Goal: Information Seeking & Learning: Learn about a topic

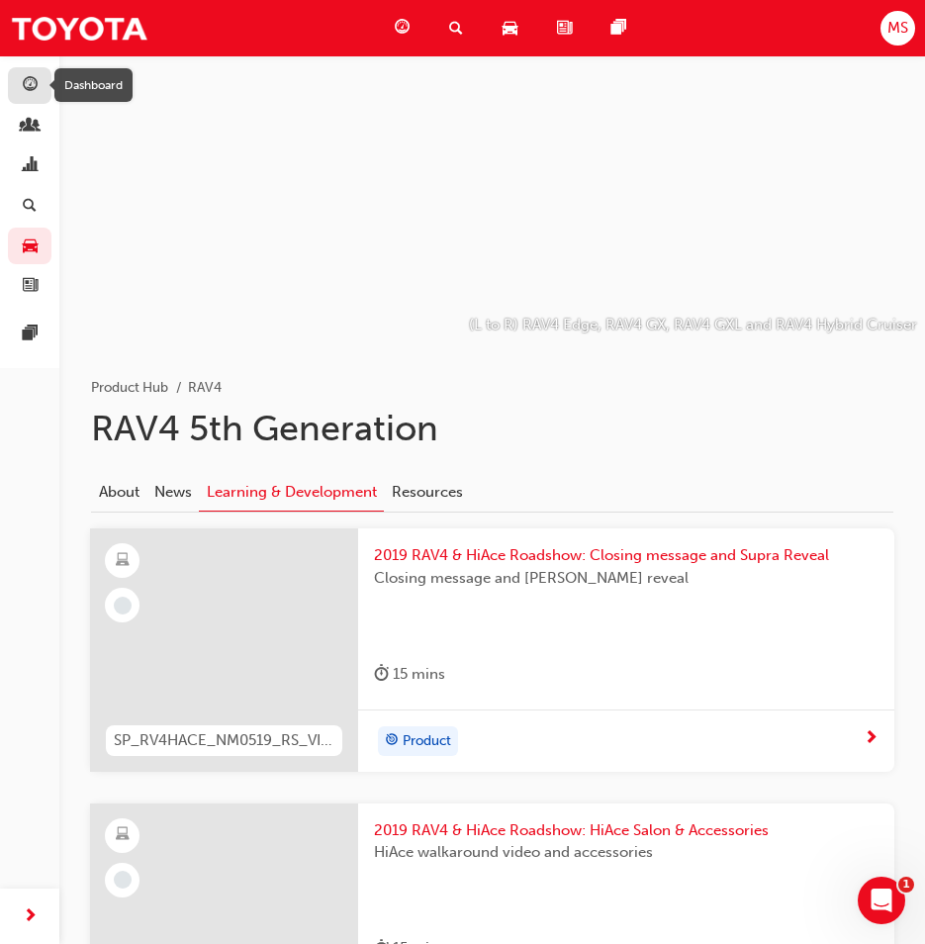
click at [19, 76] on div "button" at bounding box center [30, 85] width 24 height 25
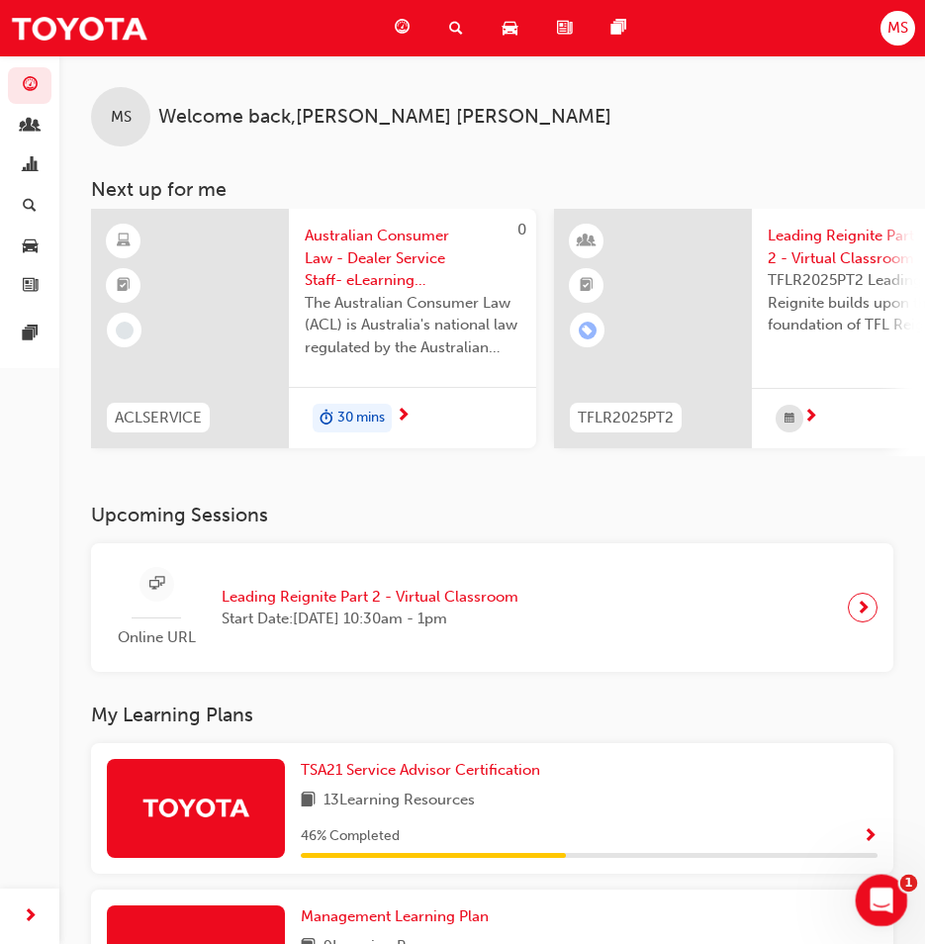
click at [893, 893] on icon "Open Intercom Messenger" at bounding box center [879, 898] width 33 height 33
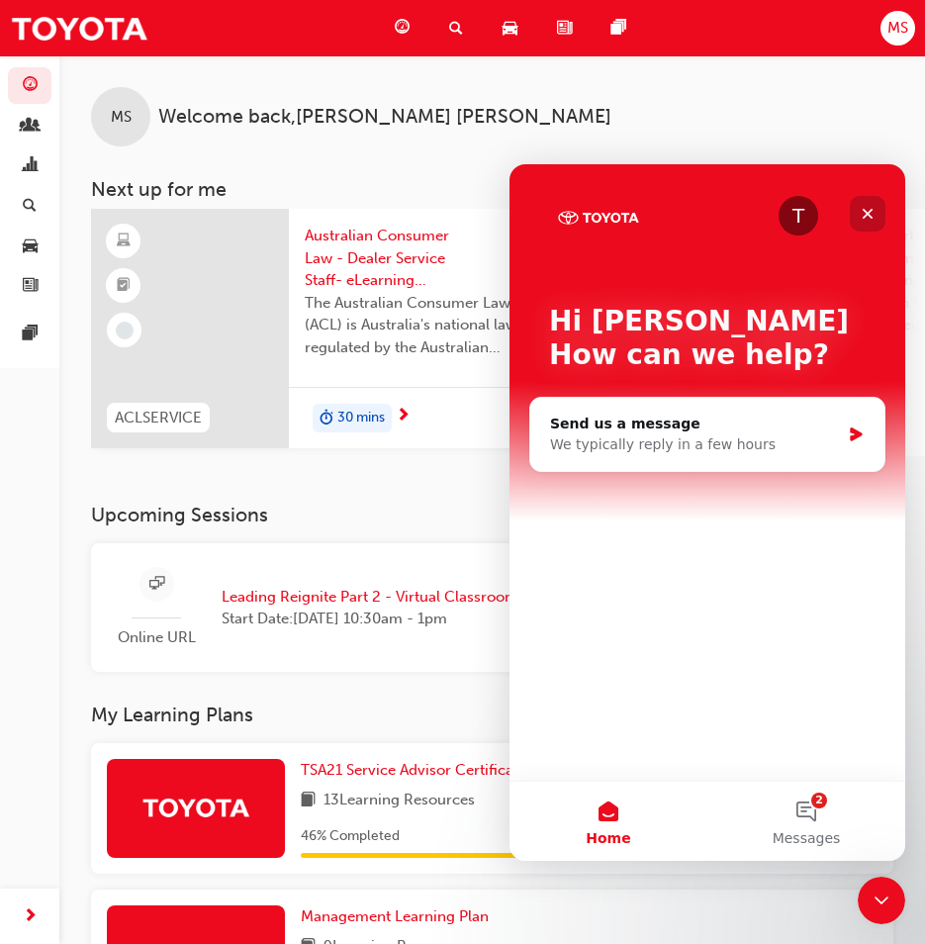
click at [865, 212] on icon "Close" at bounding box center [868, 214] width 11 height 11
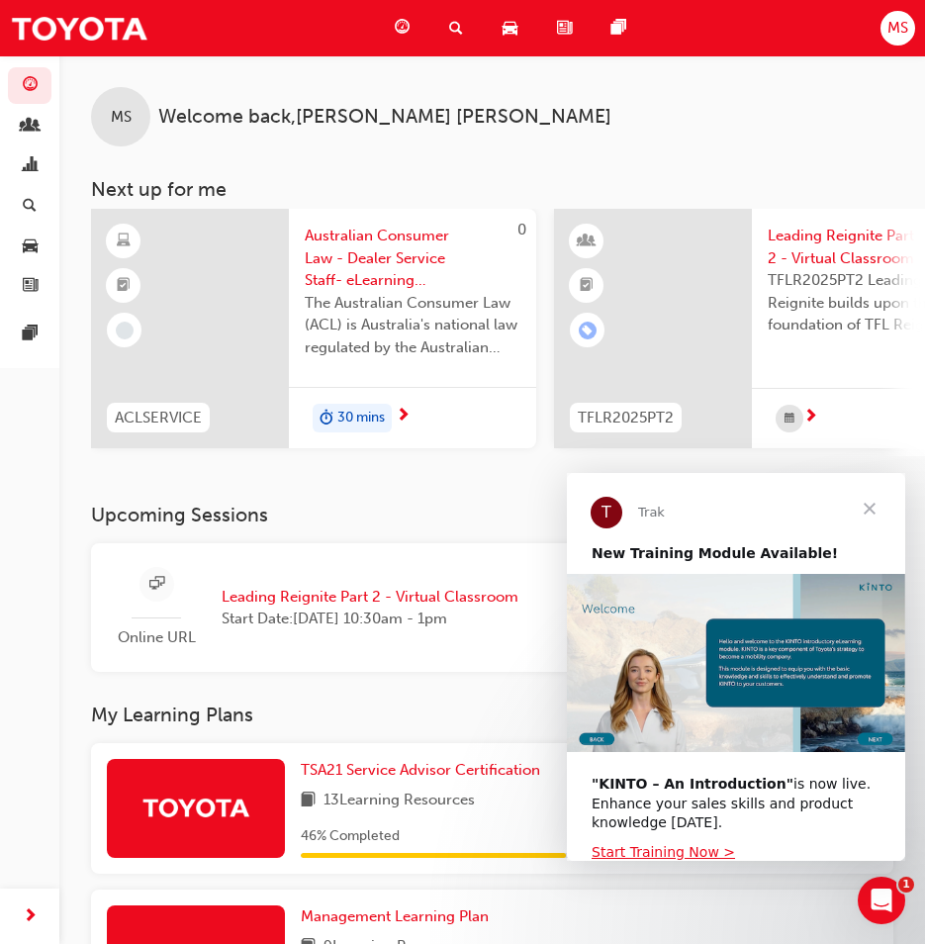
click at [51, 593] on div "Dashboard My Team Analytics Search Learning Product Hub News Pages Pages" at bounding box center [29, 447] width 59 height 895
click at [868, 504] on span "Close" at bounding box center [869, 508] width 71 height 71
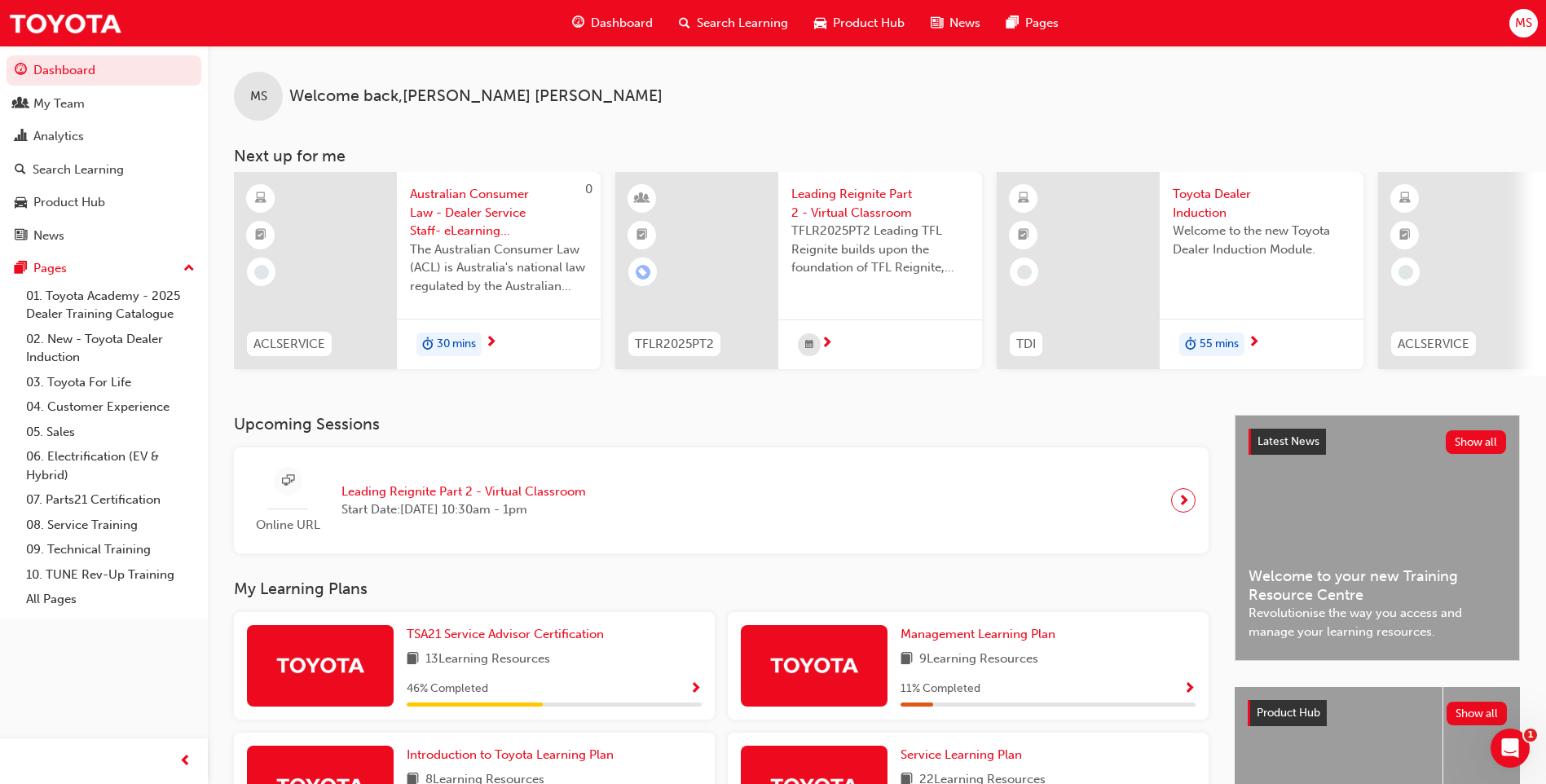
click at [773, 16] on span "MS" at bounding box center [1524, 23] width 17 height 19
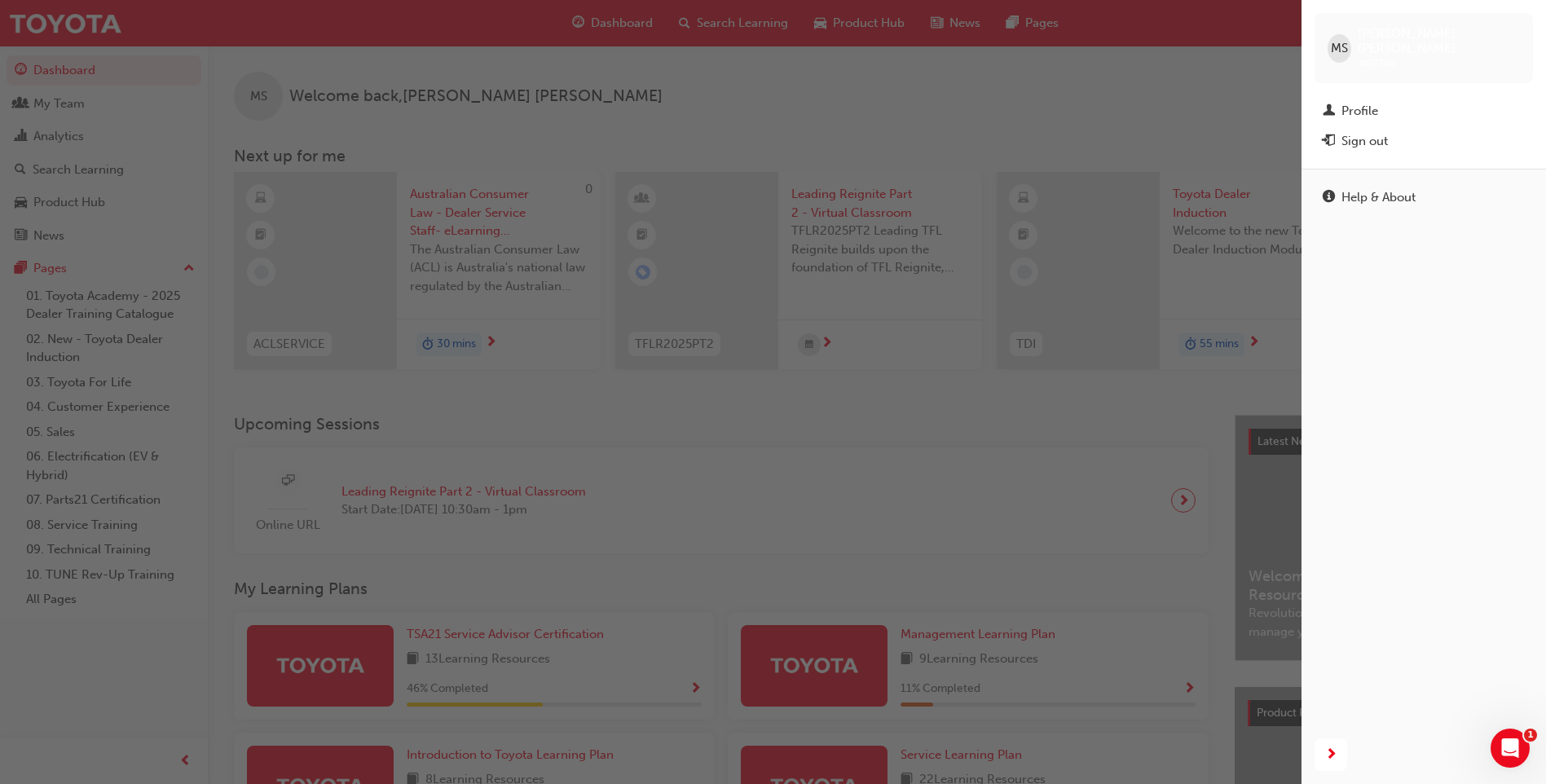
click at [773, 104] on div "button" at bounding box center [651, 392] width 1301 height 784
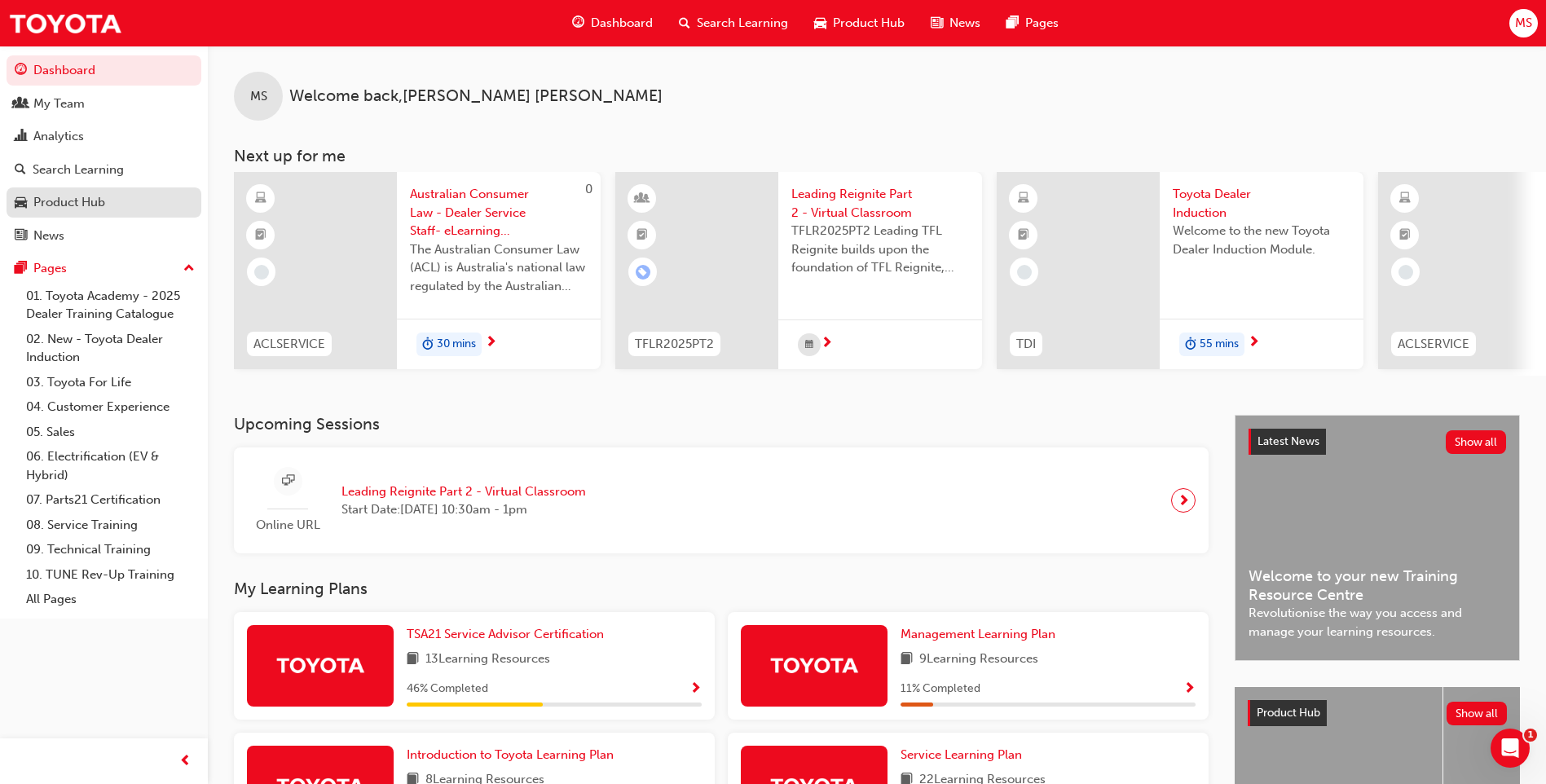
click at [102, 203] on div "Product Hub" at bounding box center [69, 203] width 72 height 19
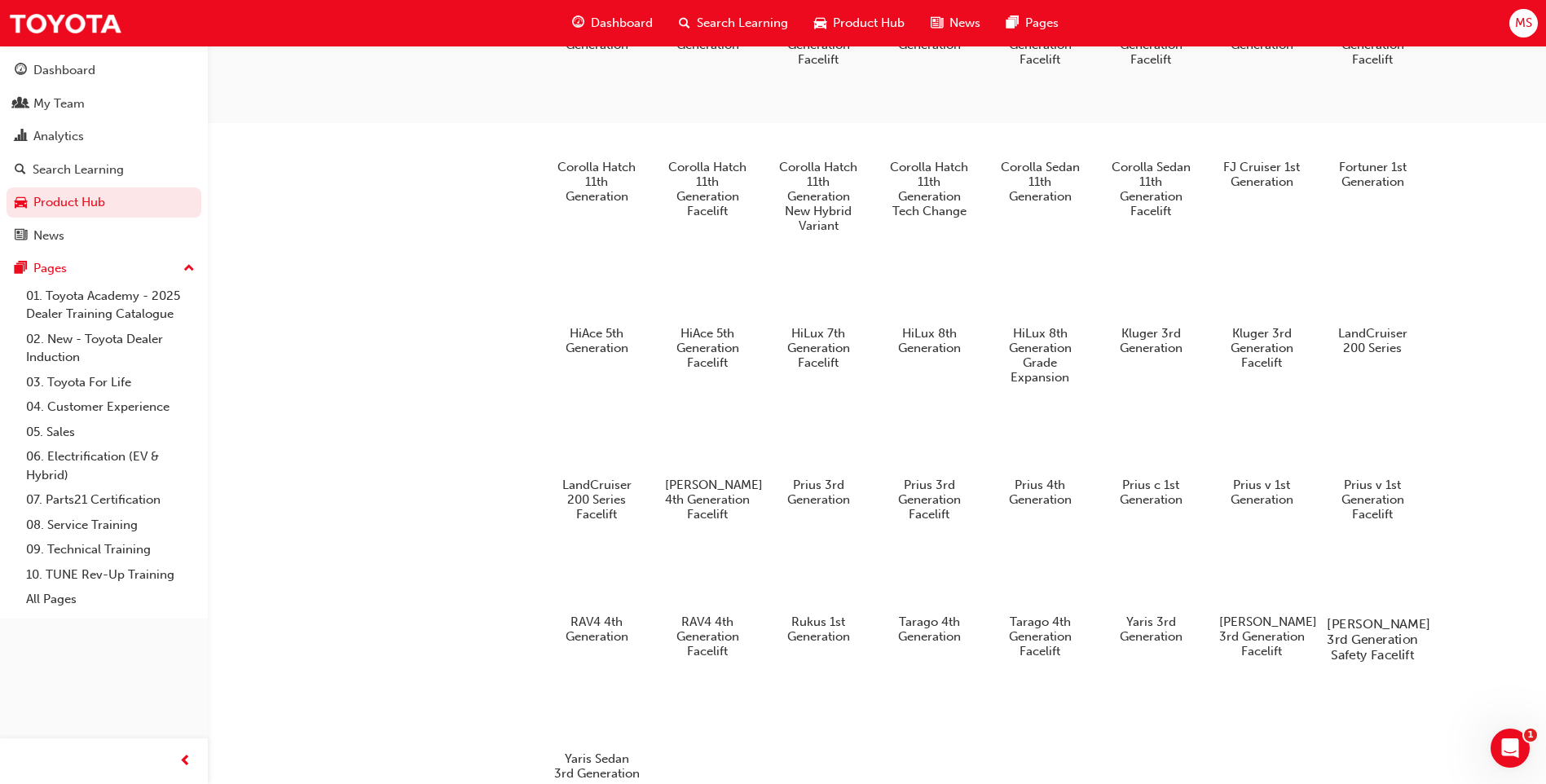
scroll to position [858, 0]
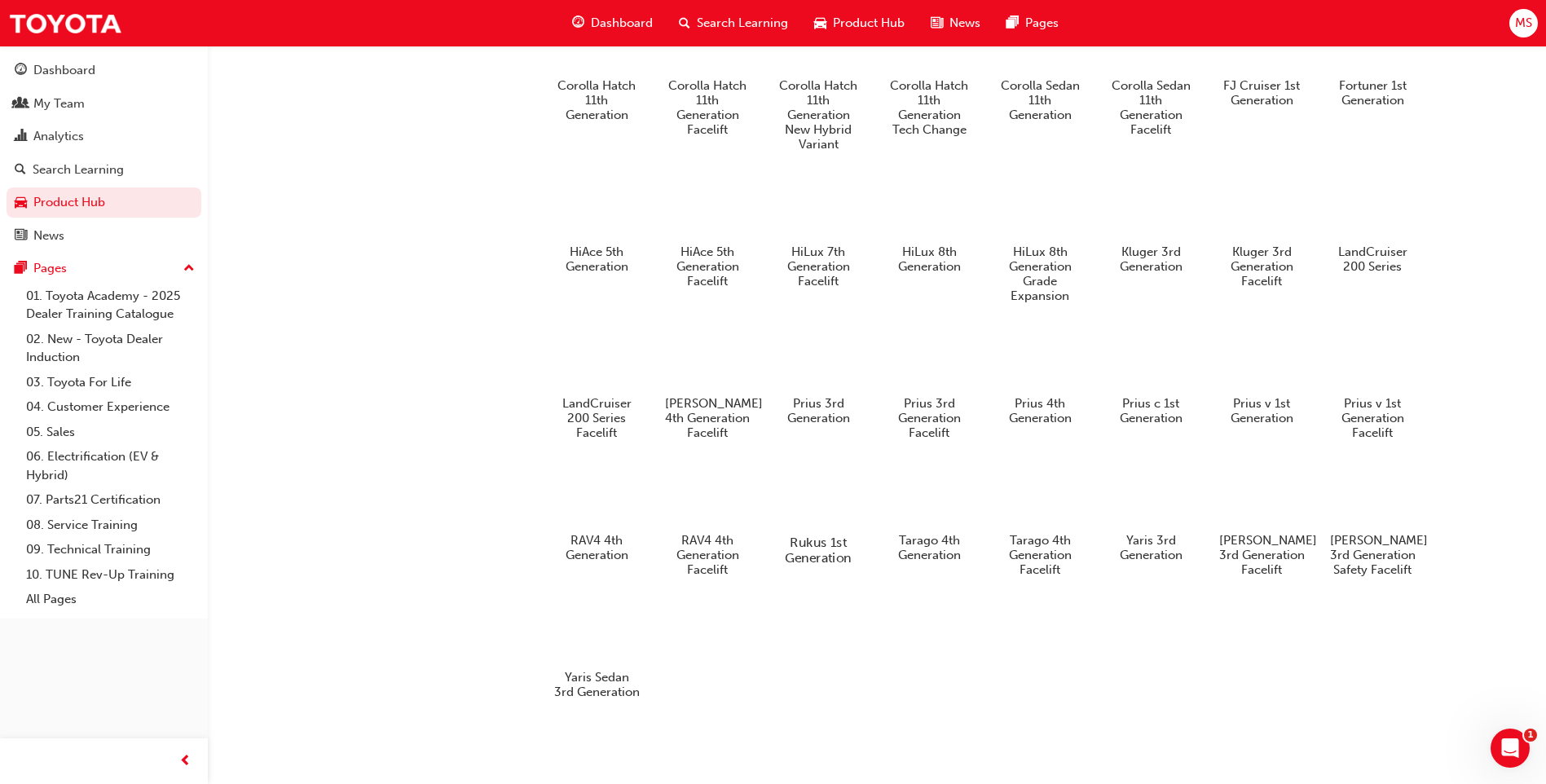
click at [773, 496] on div at bounding box center [819, 495] width 91 height 65
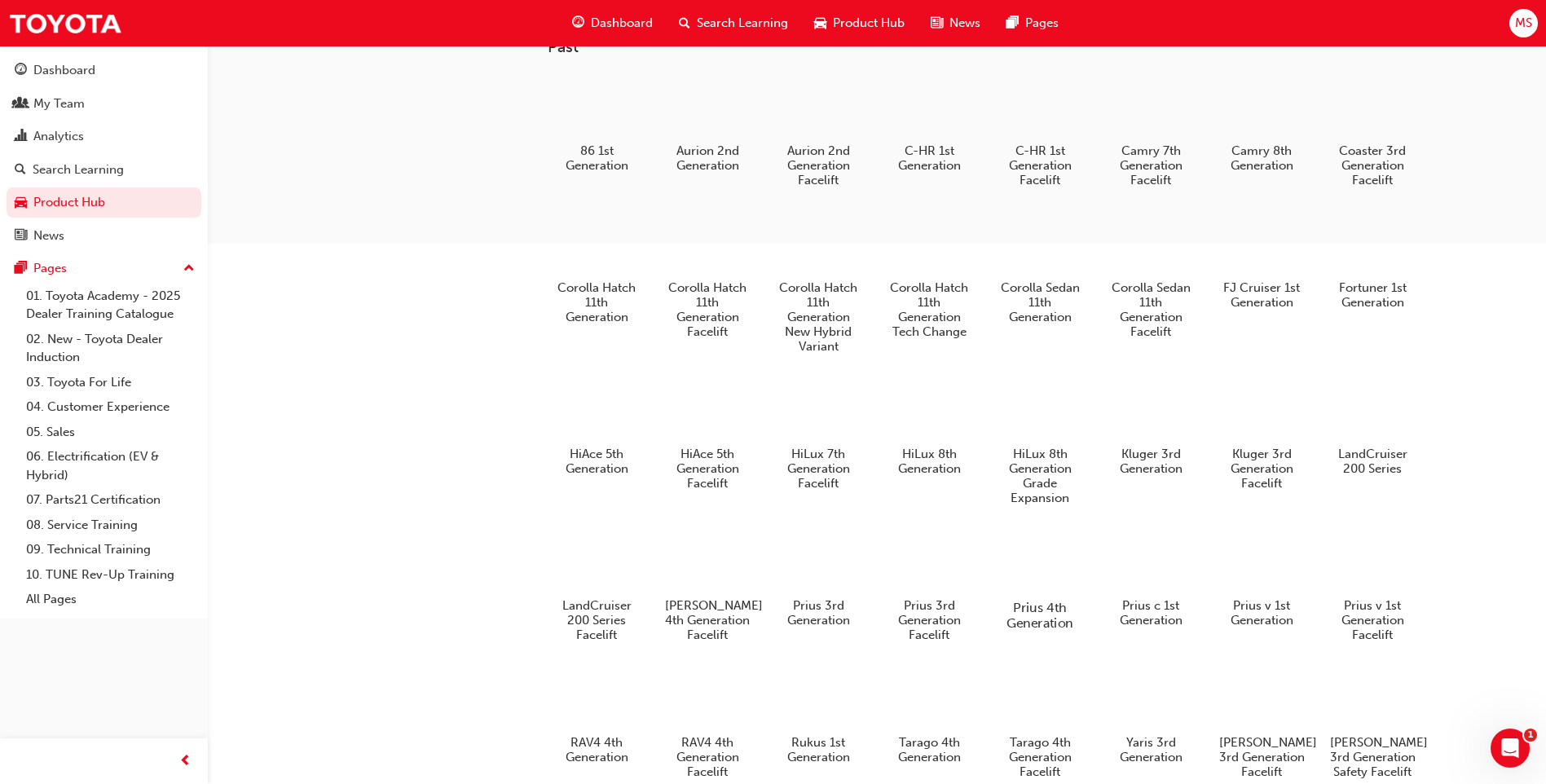
scroll to position [532, 0]
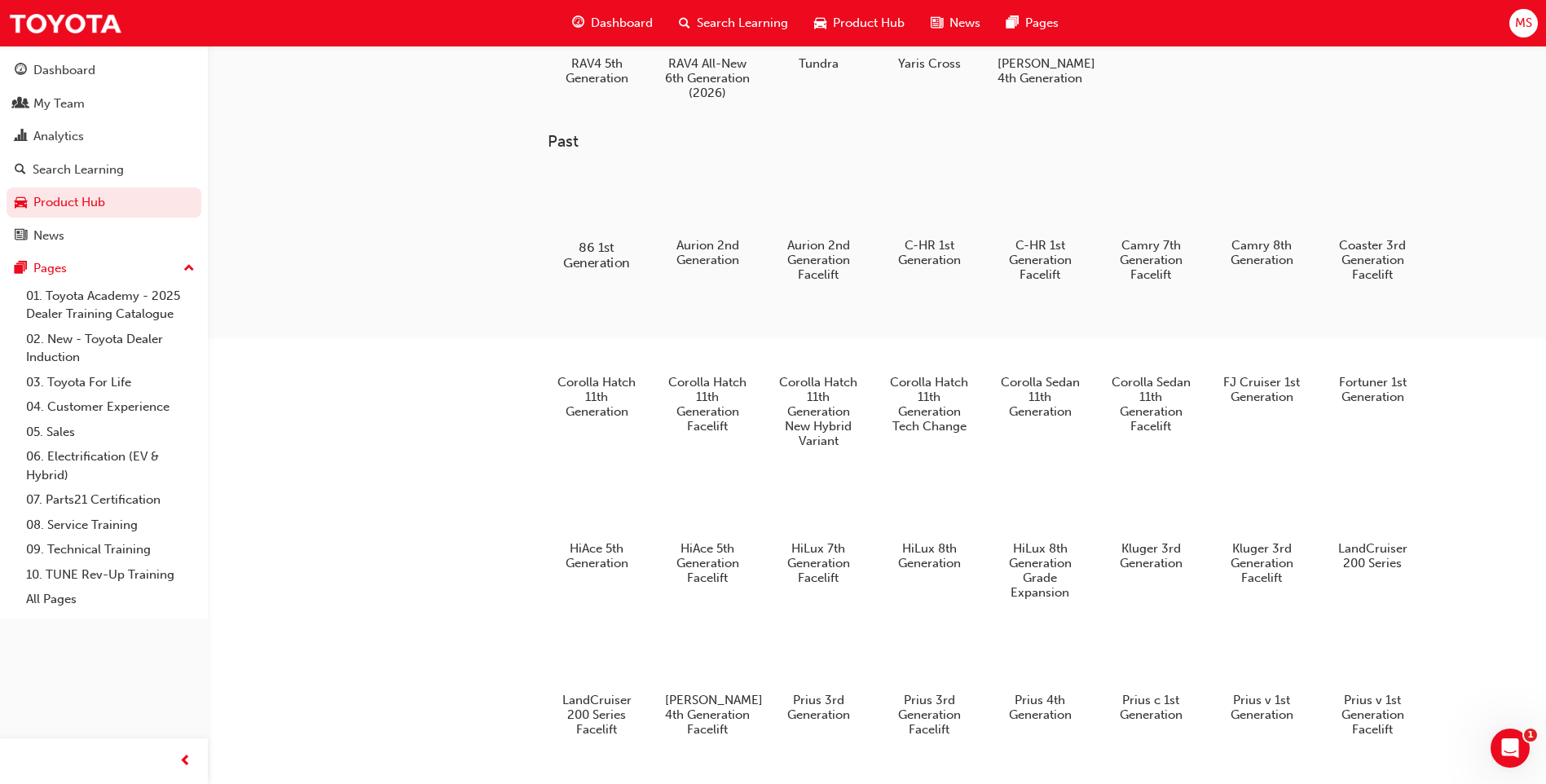
click at [592, 222] on div at bounding box center [597, 200] width 91 height 64
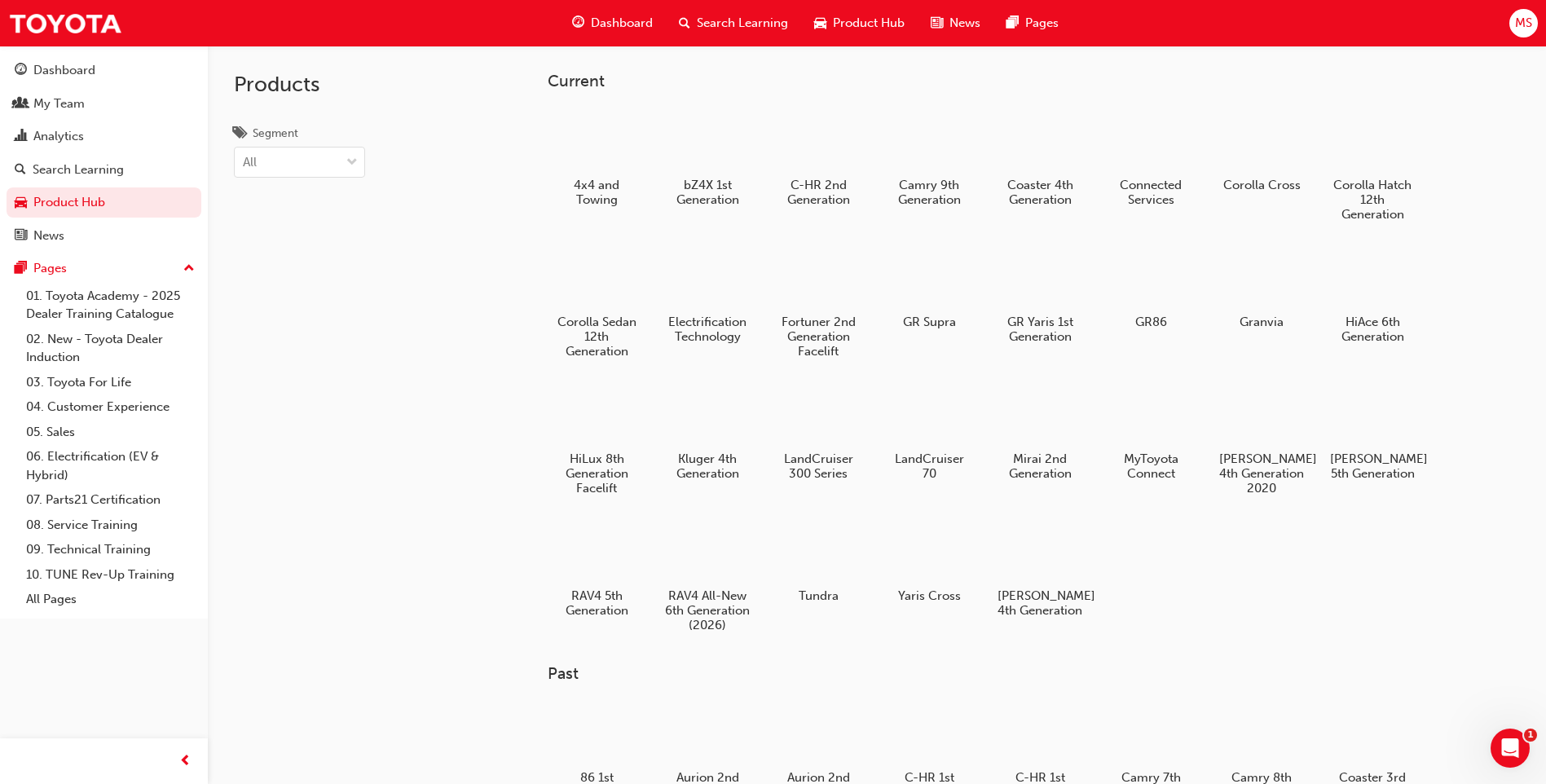
scroll to position [532, 0]
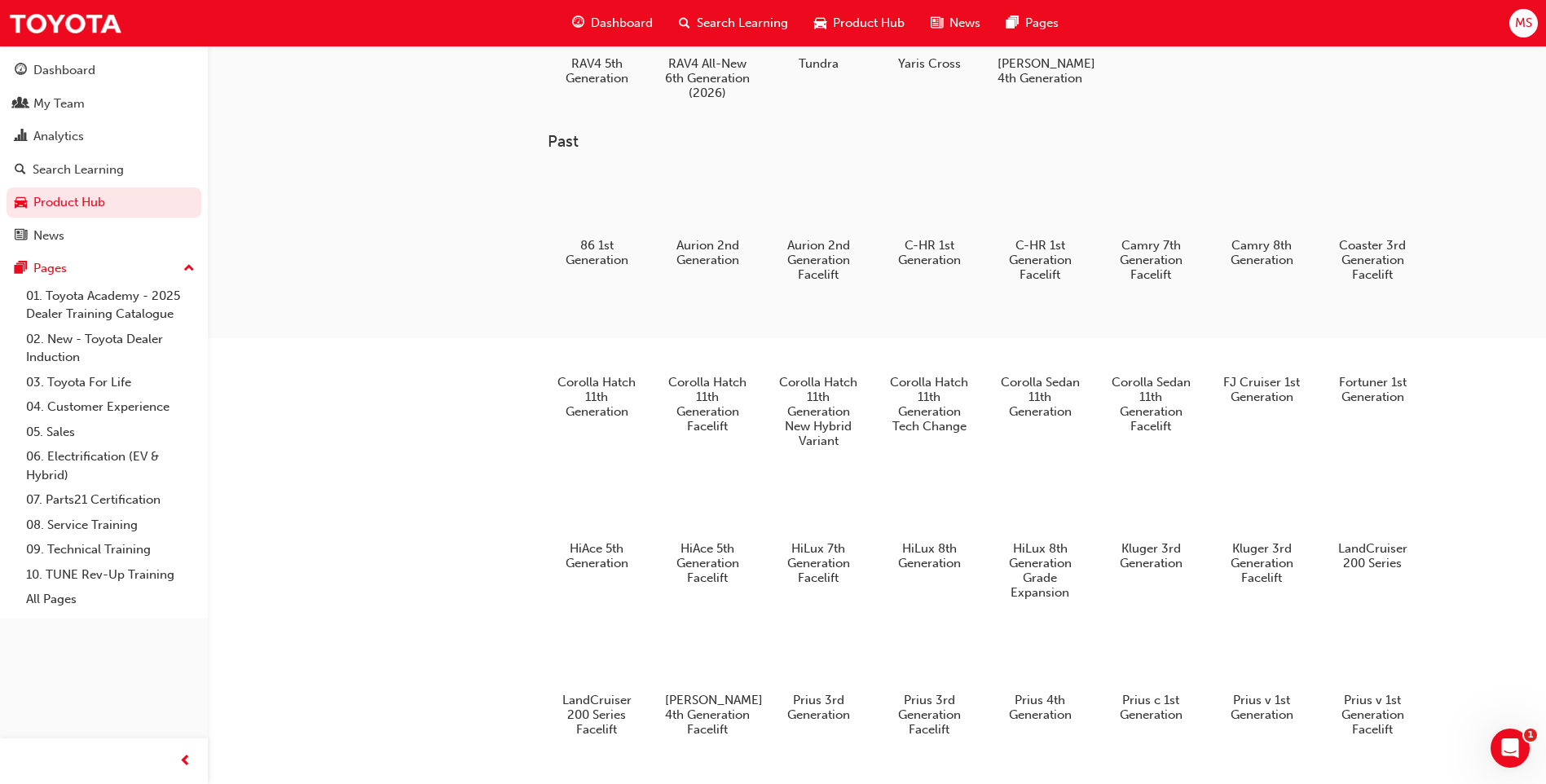
click at [698, 220] on div at bounding box center [708, 201] width 86 height 61
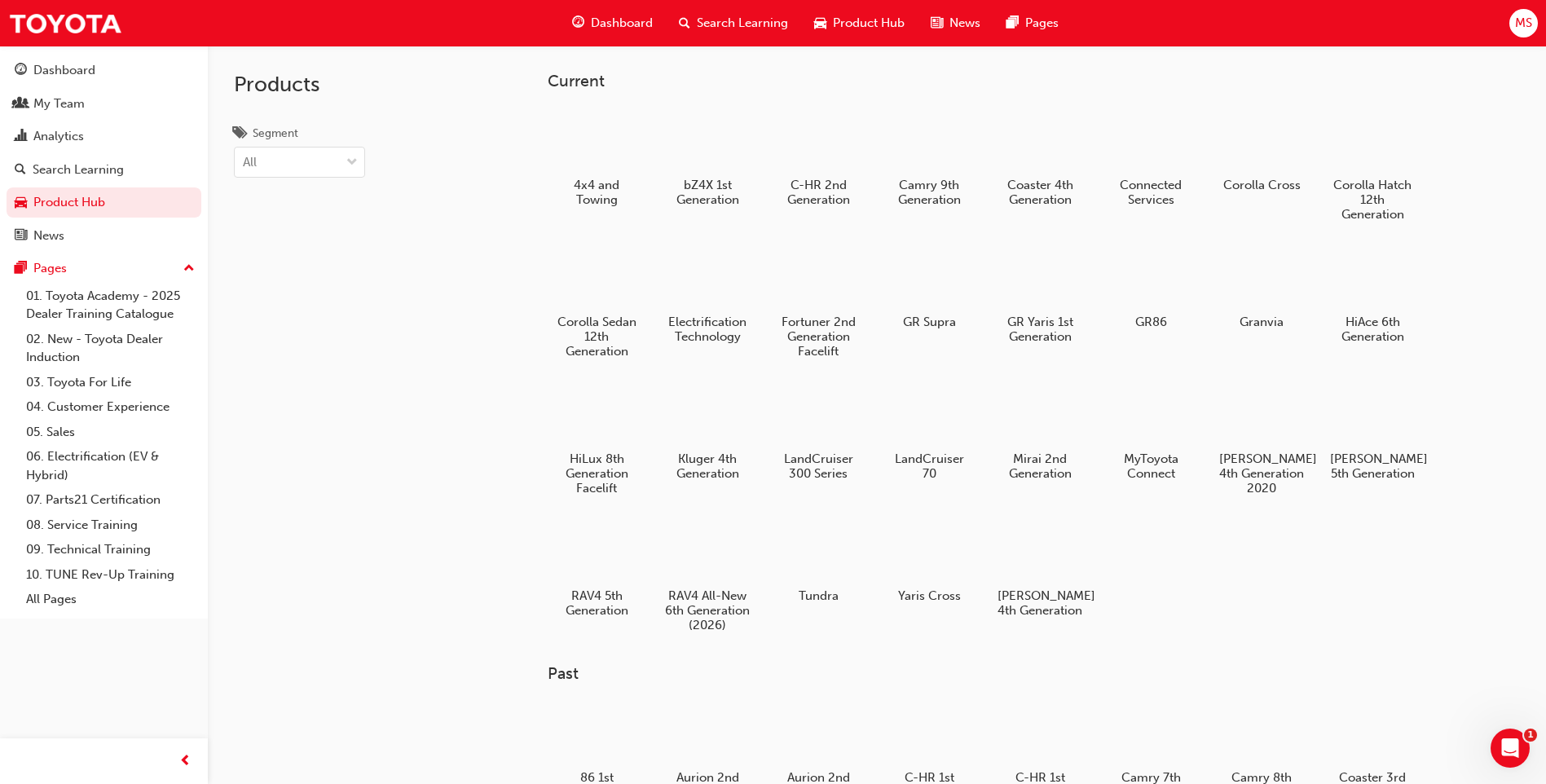
scroll to position [532, 0]
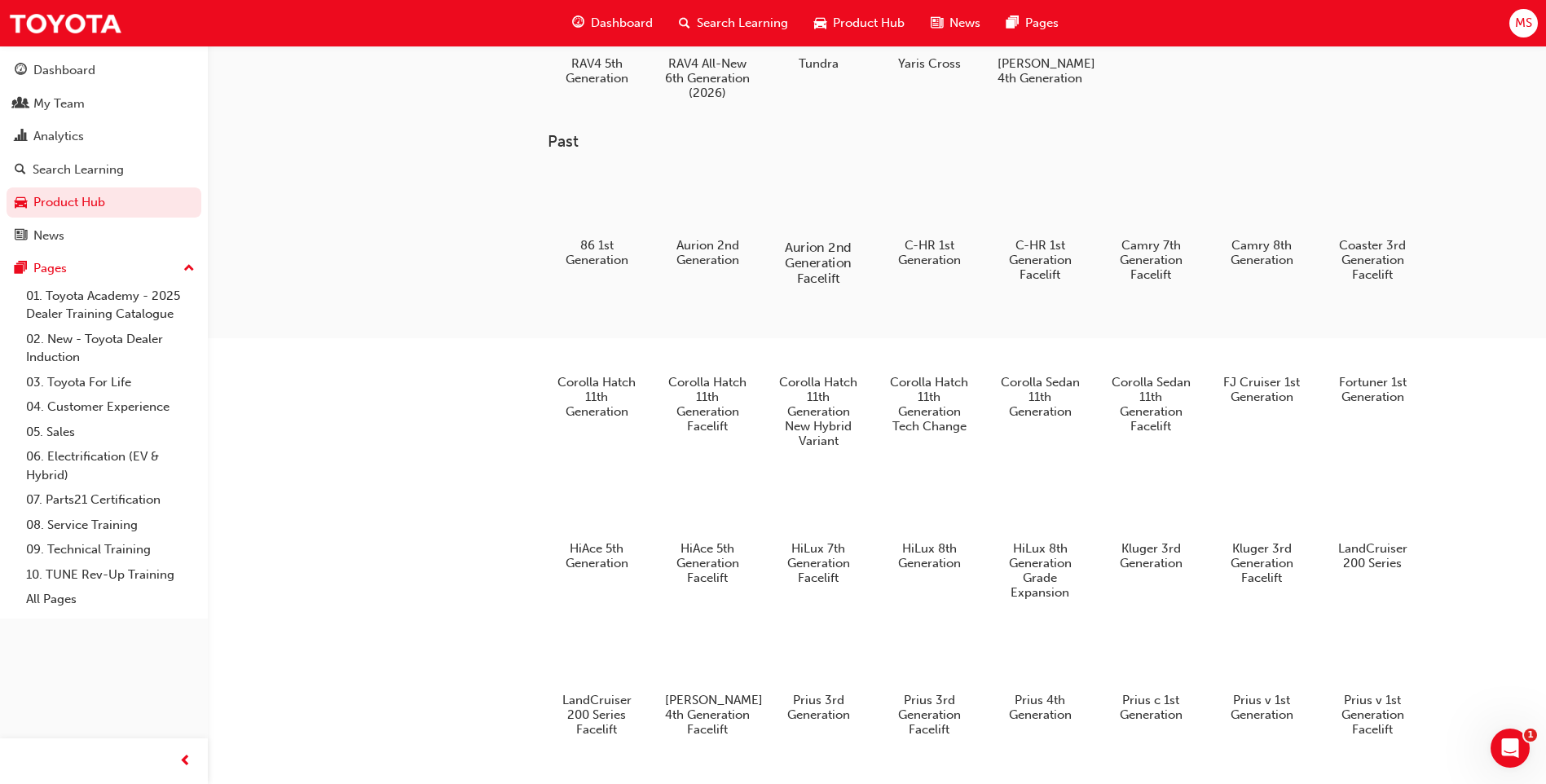
click at [773, 224] on div at bounding box center [819, 199] width 91 height 65
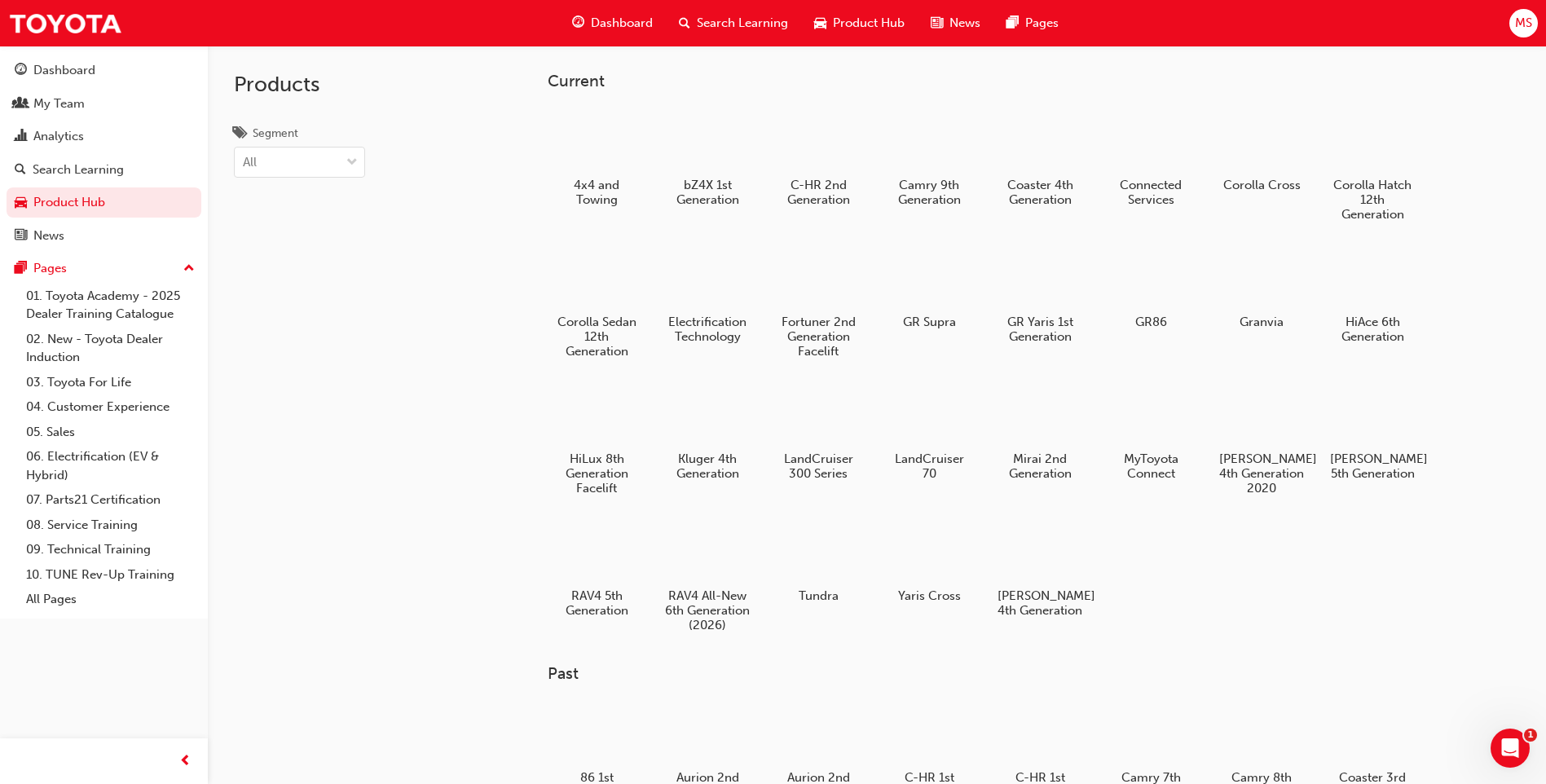
click at [773, 160] on div at bounding box center [1040, 141] width 86 height 61
click at [773, 124] on div at bounding box center [819, 139] width 91 height 64
click at [773, 152] on div at bounding box center [930, 139] width 91 height 64
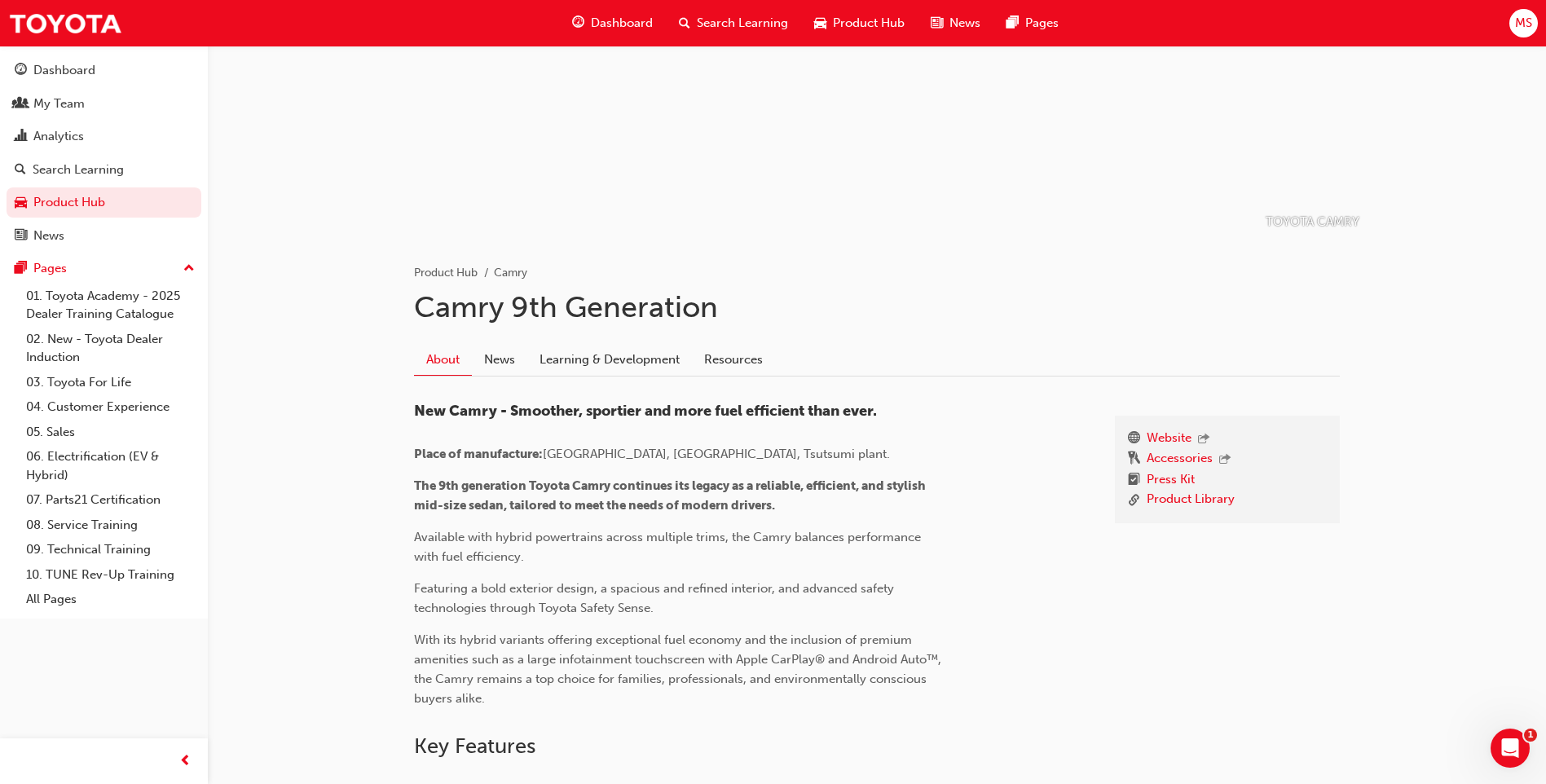
scroll to position [163, 0]
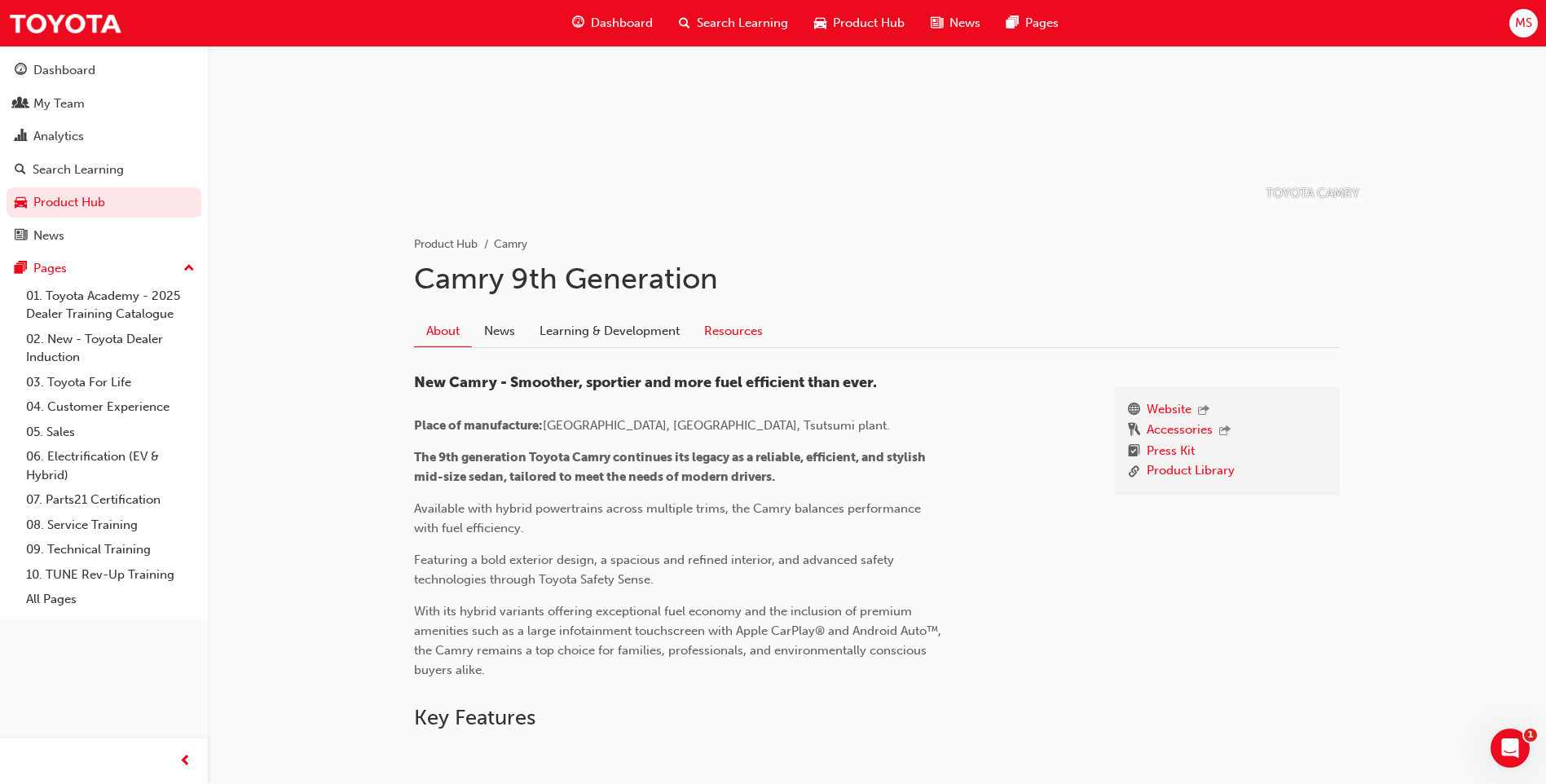
click at [763, 335] on link "Resources" at bounding box center [733, 331] width 83 height 31
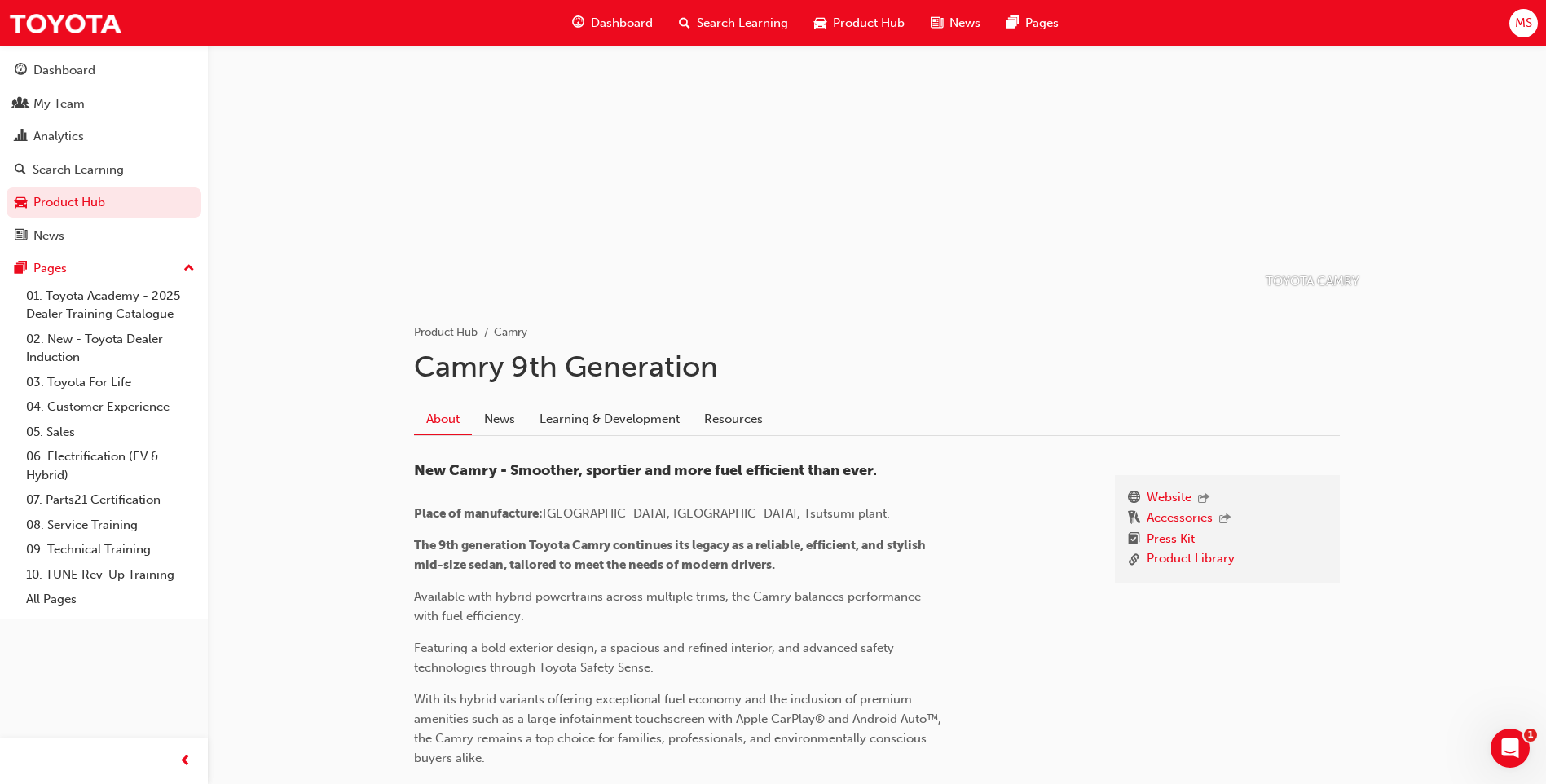
scroll to position [163, 0]
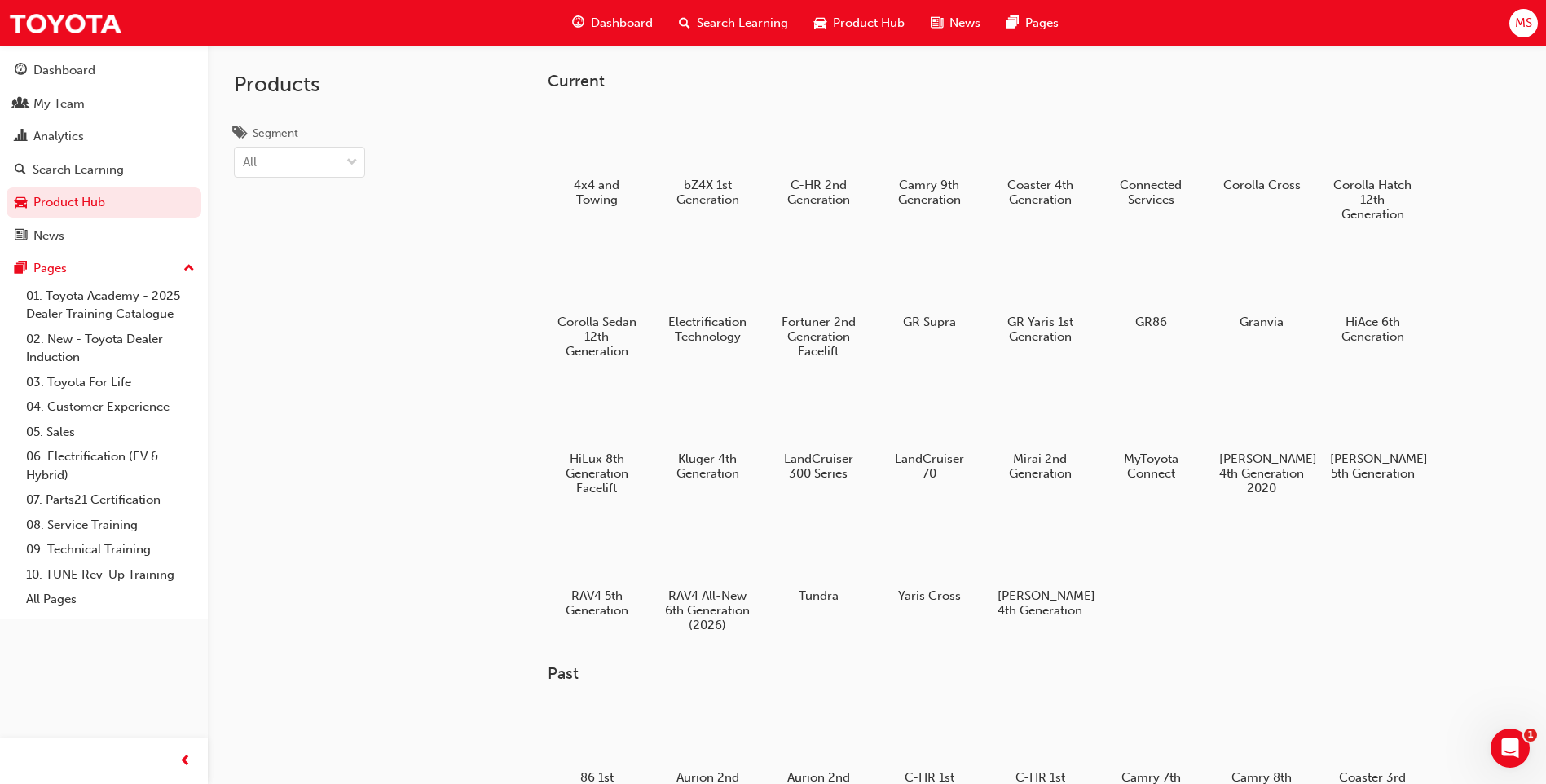
click at [773, 549] on div at bounding box center [819, 551] width 86 height 61
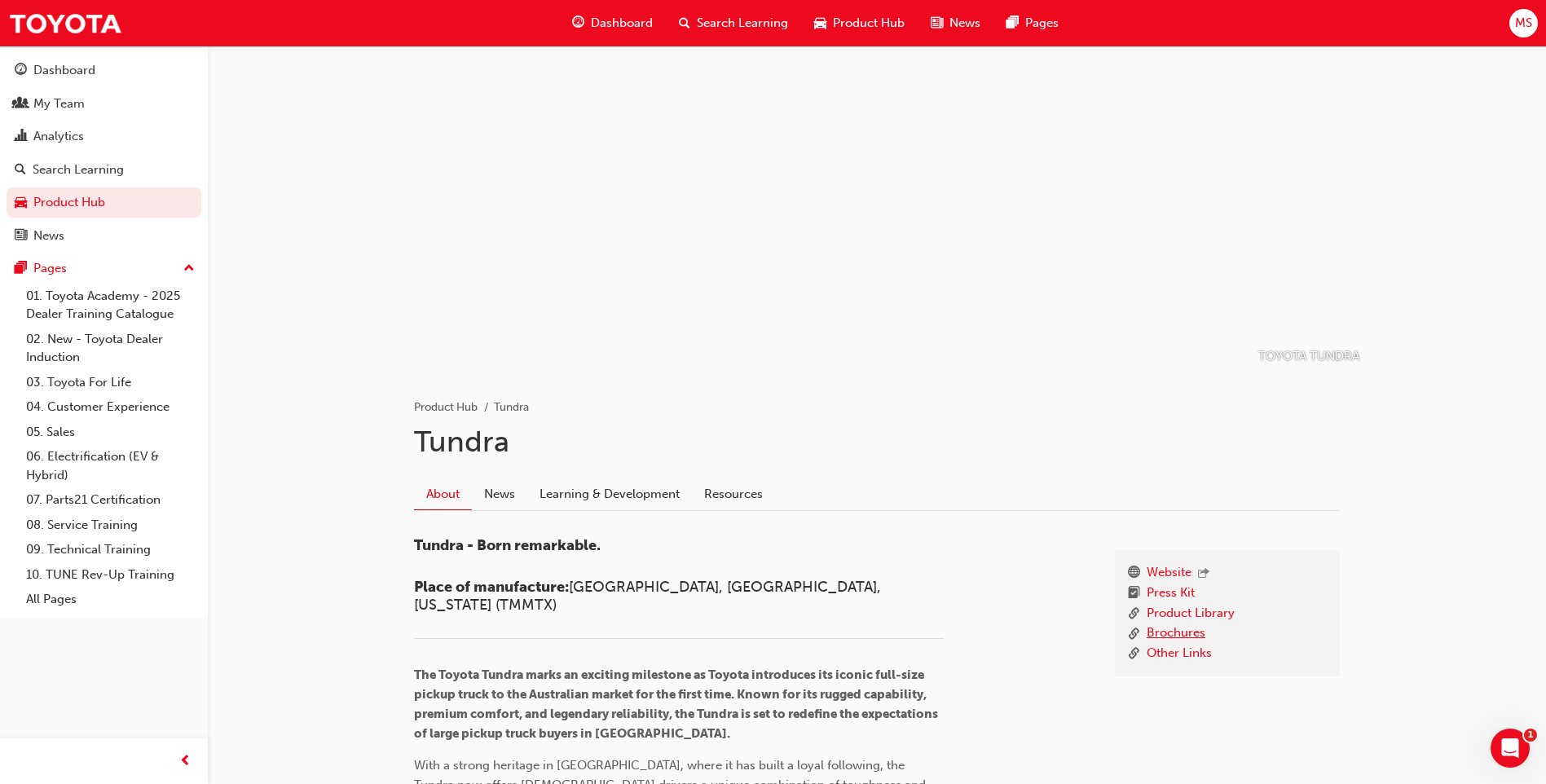
click at [773, 631] on link "Brochures" at bounding box center [1175, 633] width 58 height 21
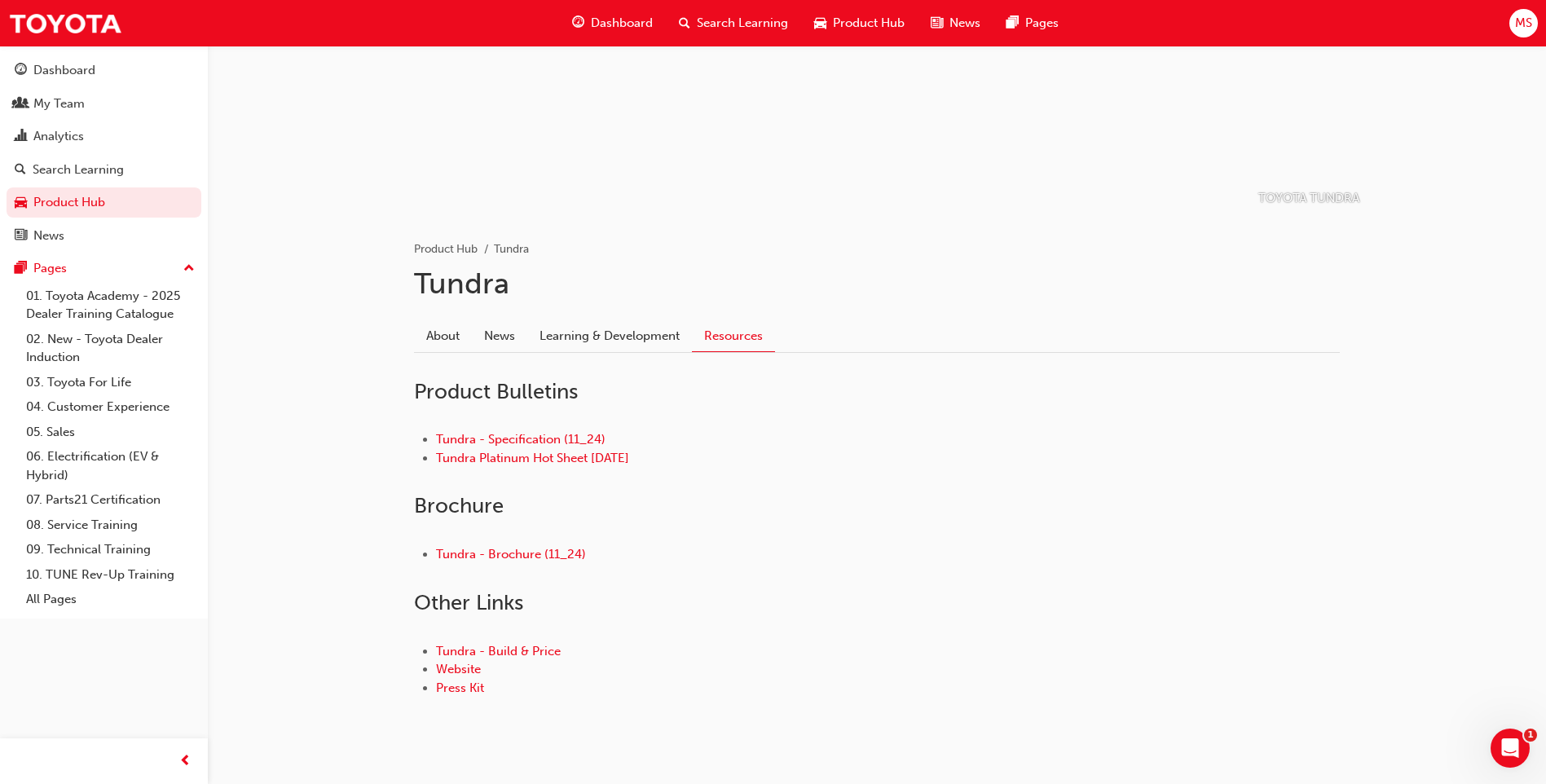
scroll to position [163, 0]
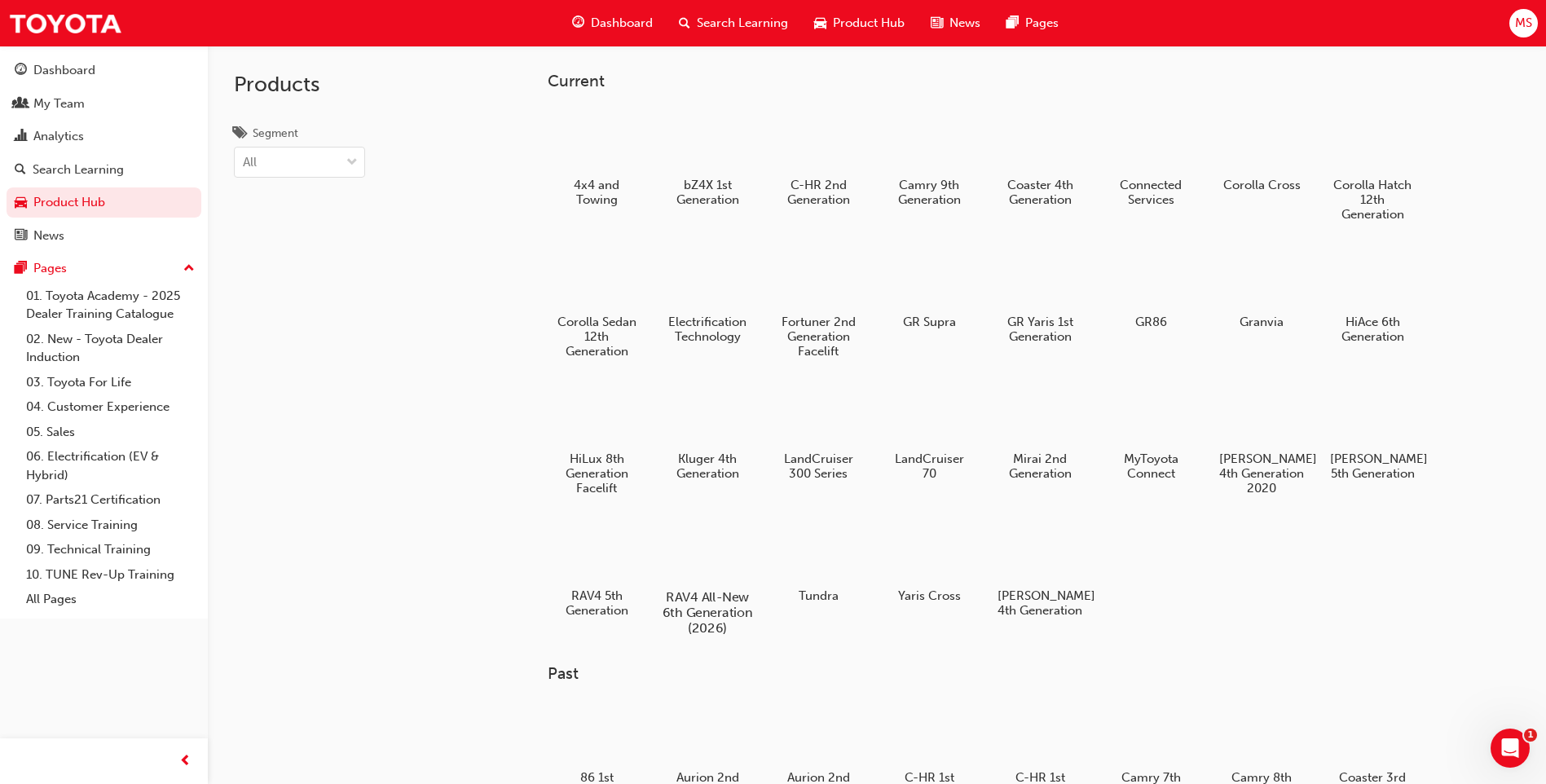
click at [682, 544] on div at bounding box center [708, 549] width 91 height 65
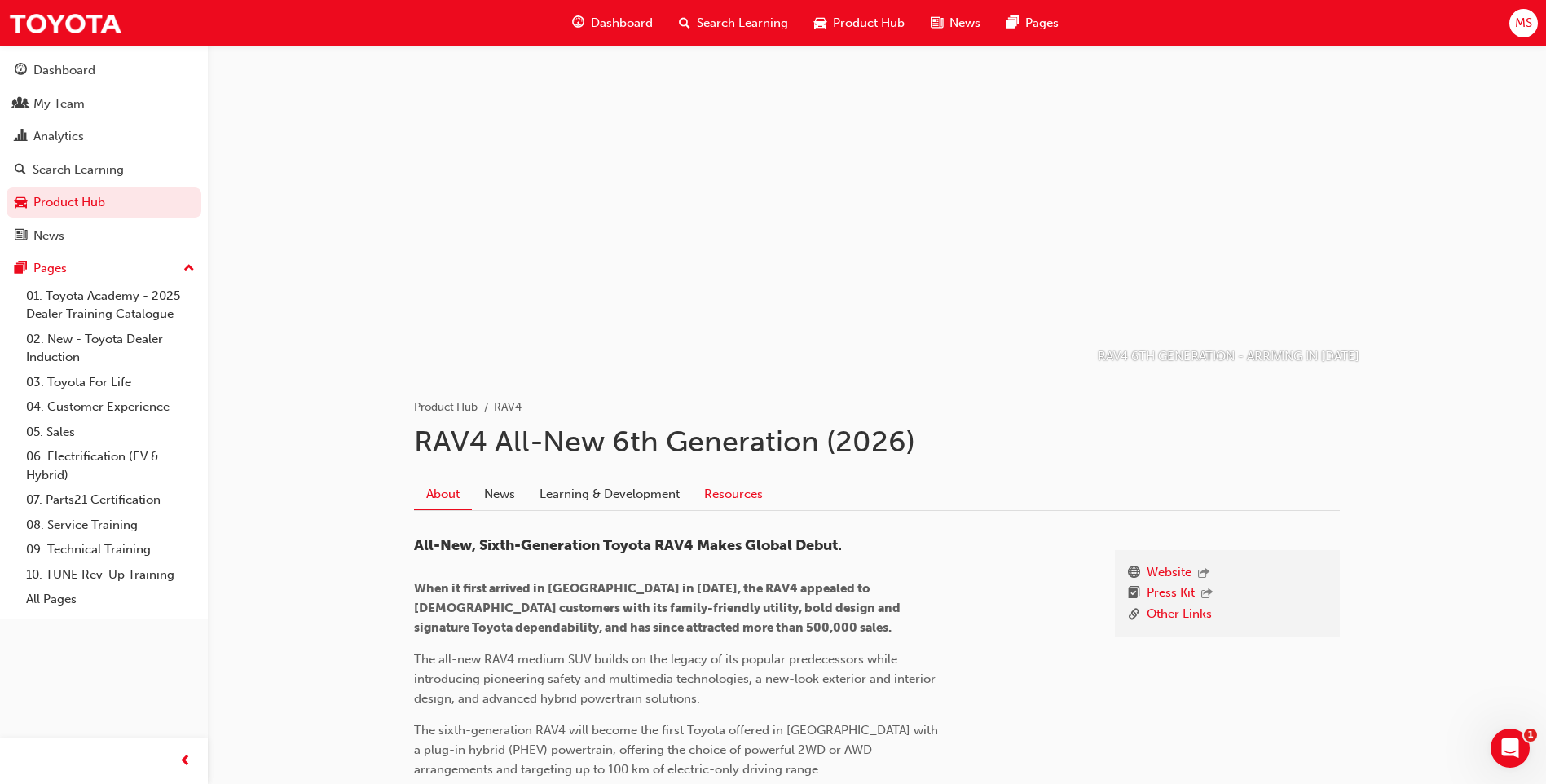
click at [725, 491] on link "Resources" at bounding box center [733, 494] width 83 height 31
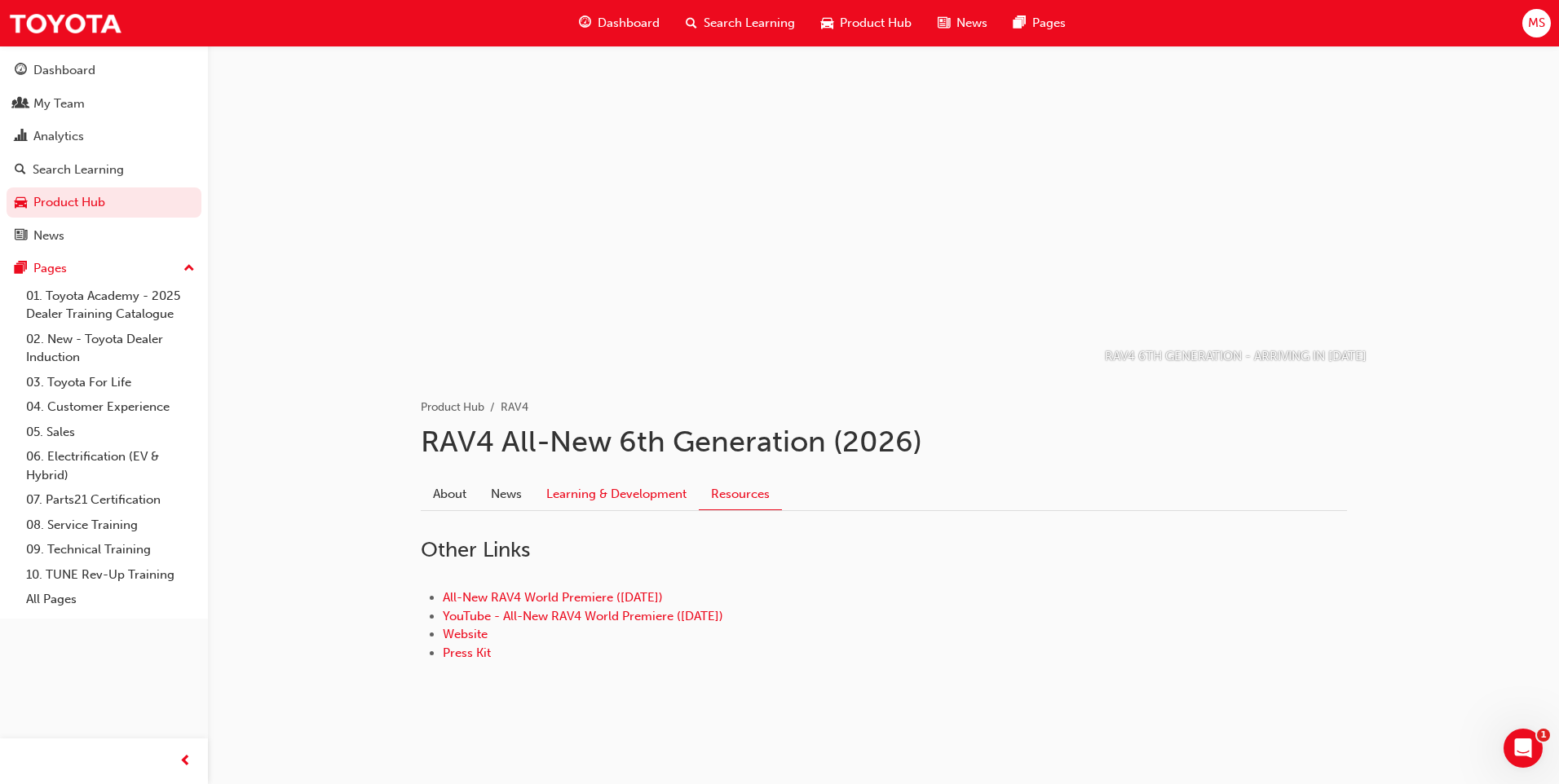
click at [607, 504] on link "Learning & Development" at bounding box center [616, 494] width 165 height 31
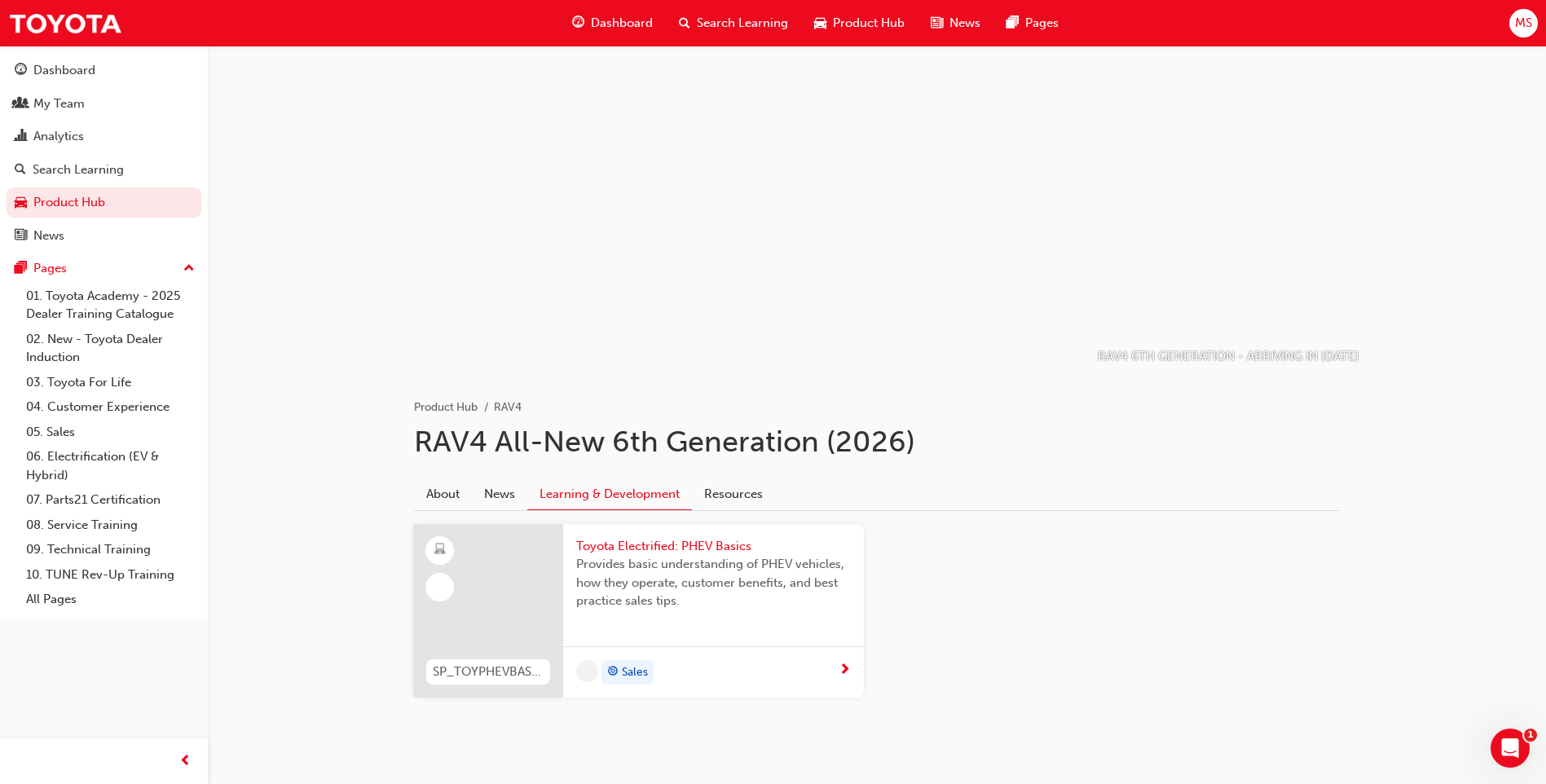
scroll to position [33, 0]
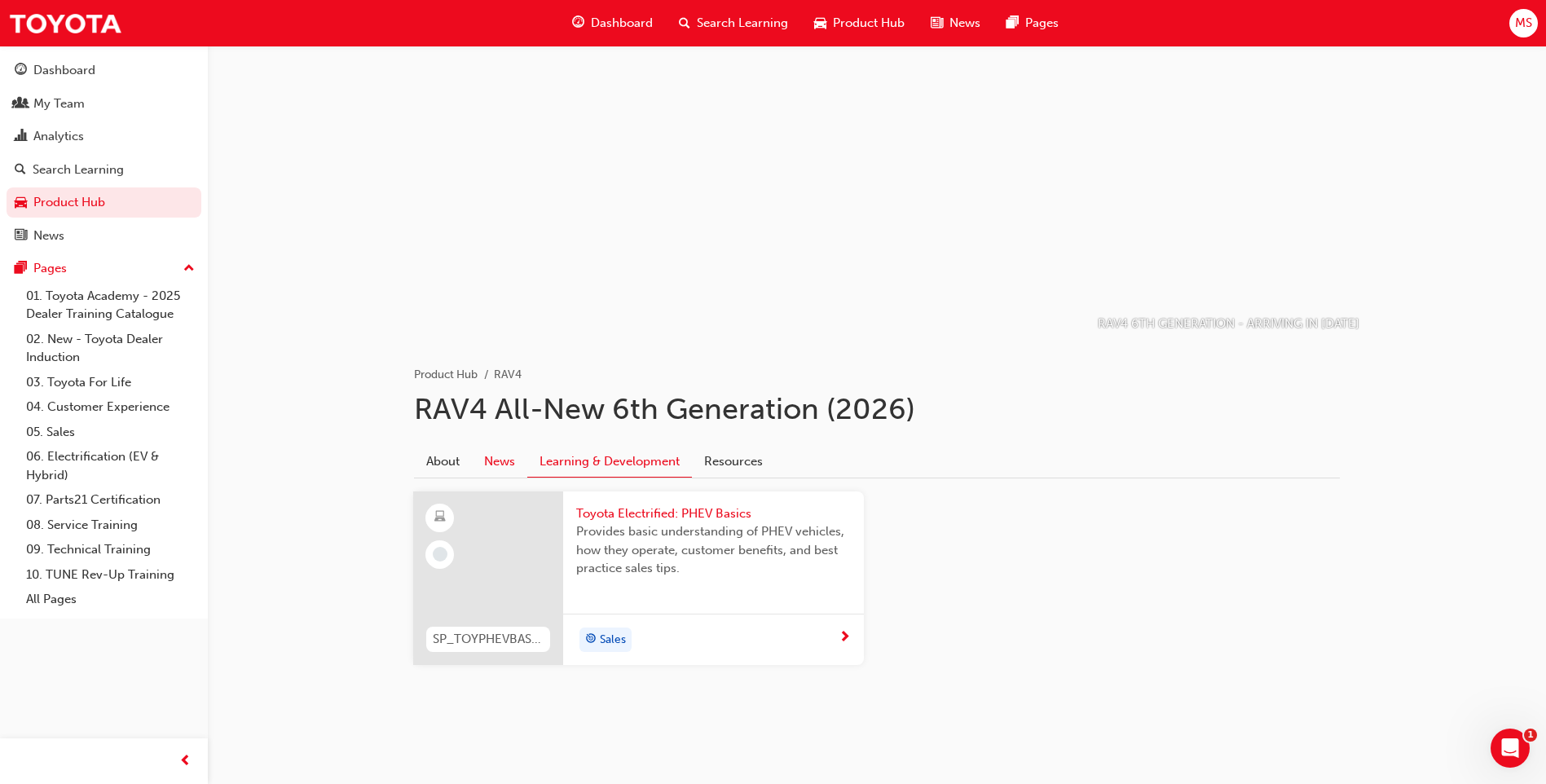
click at [505, 470] on link "News" at bounding box center [499, 461] width 55 height 31
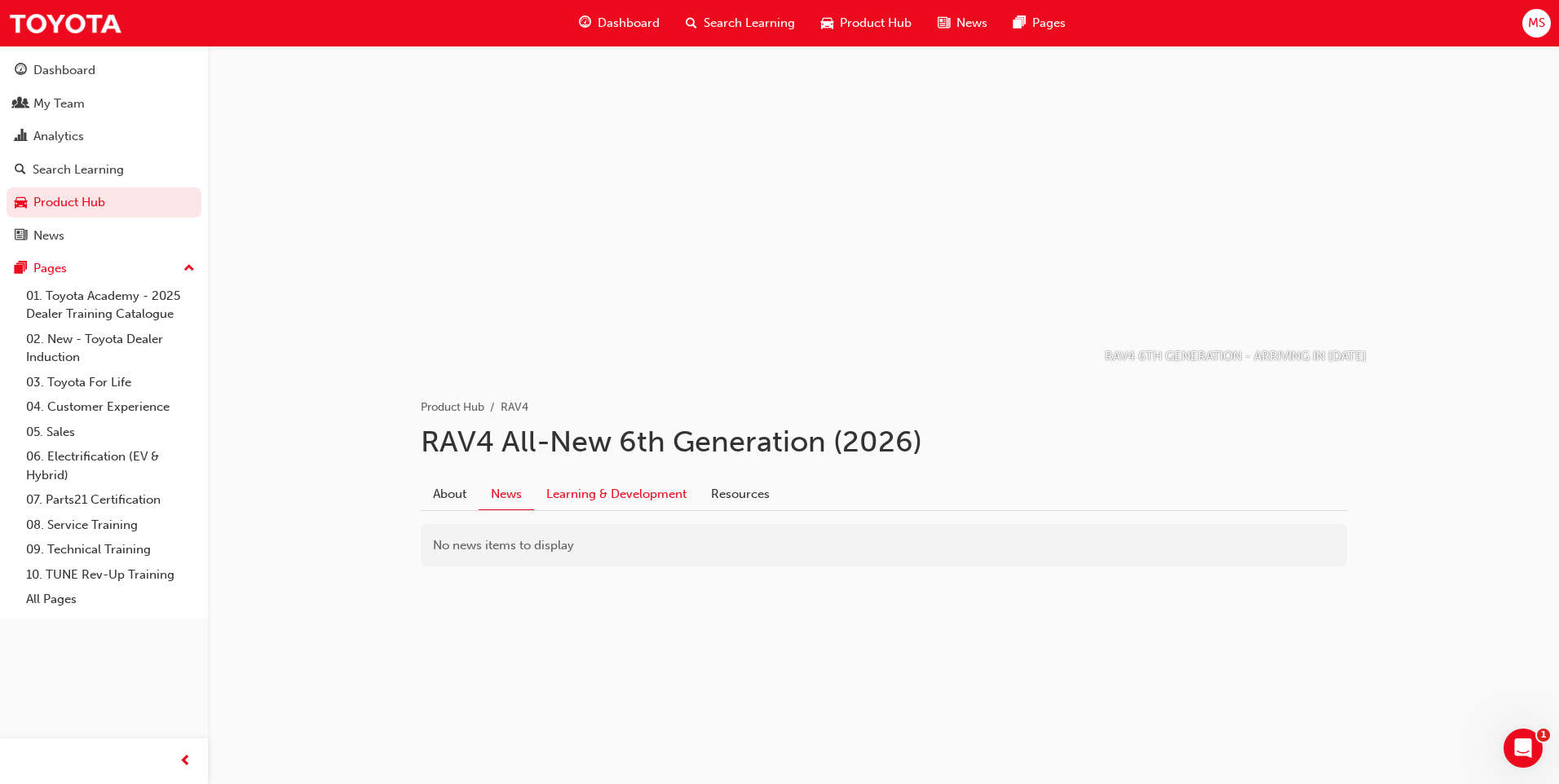
click at [597, 504] on link "Learning & Development" at bounding box center [616, 494] width 165 height 31
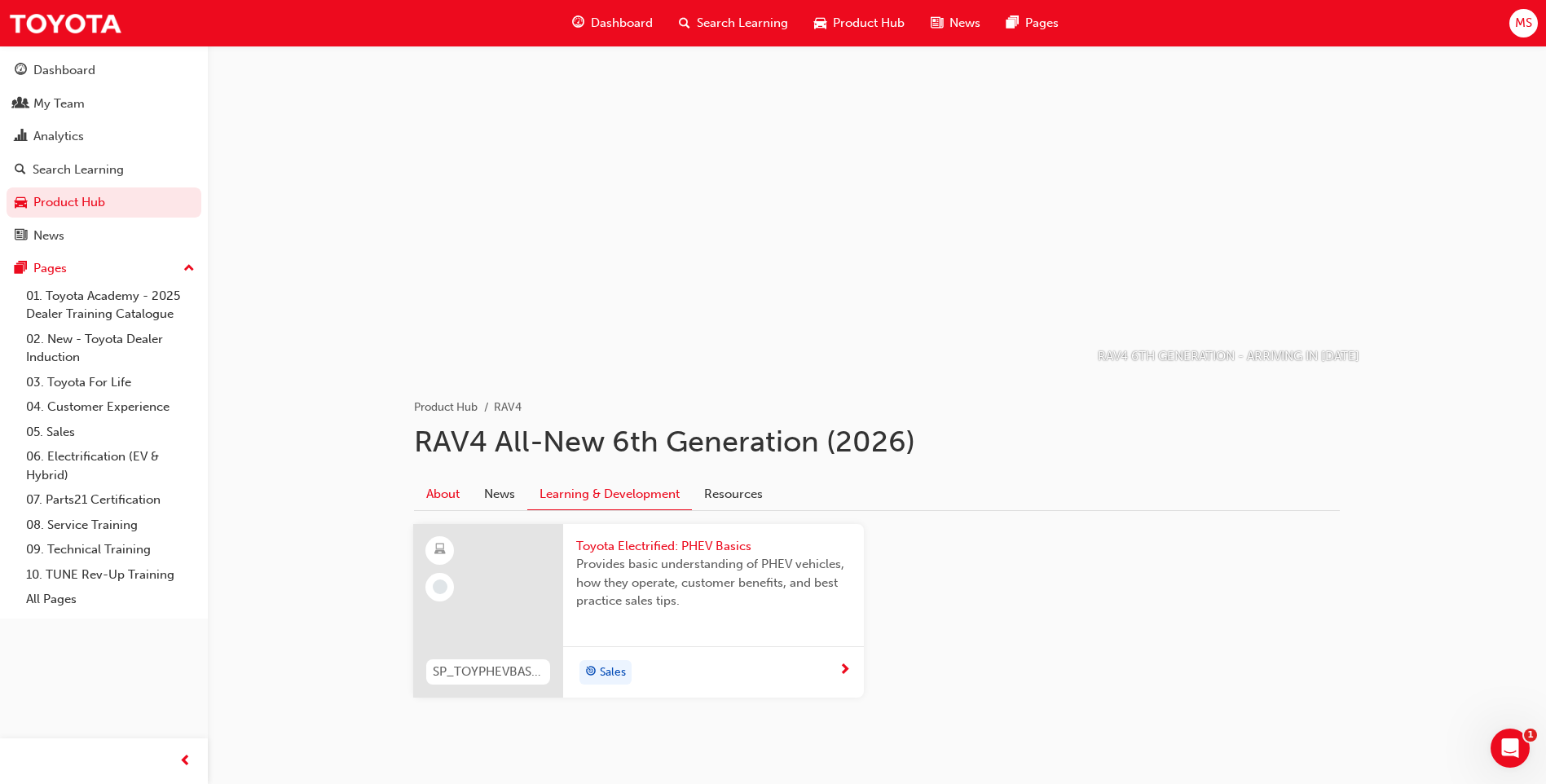
click at [455, 500] on link "About" at bounding box center [443, 494] width 58 height 31
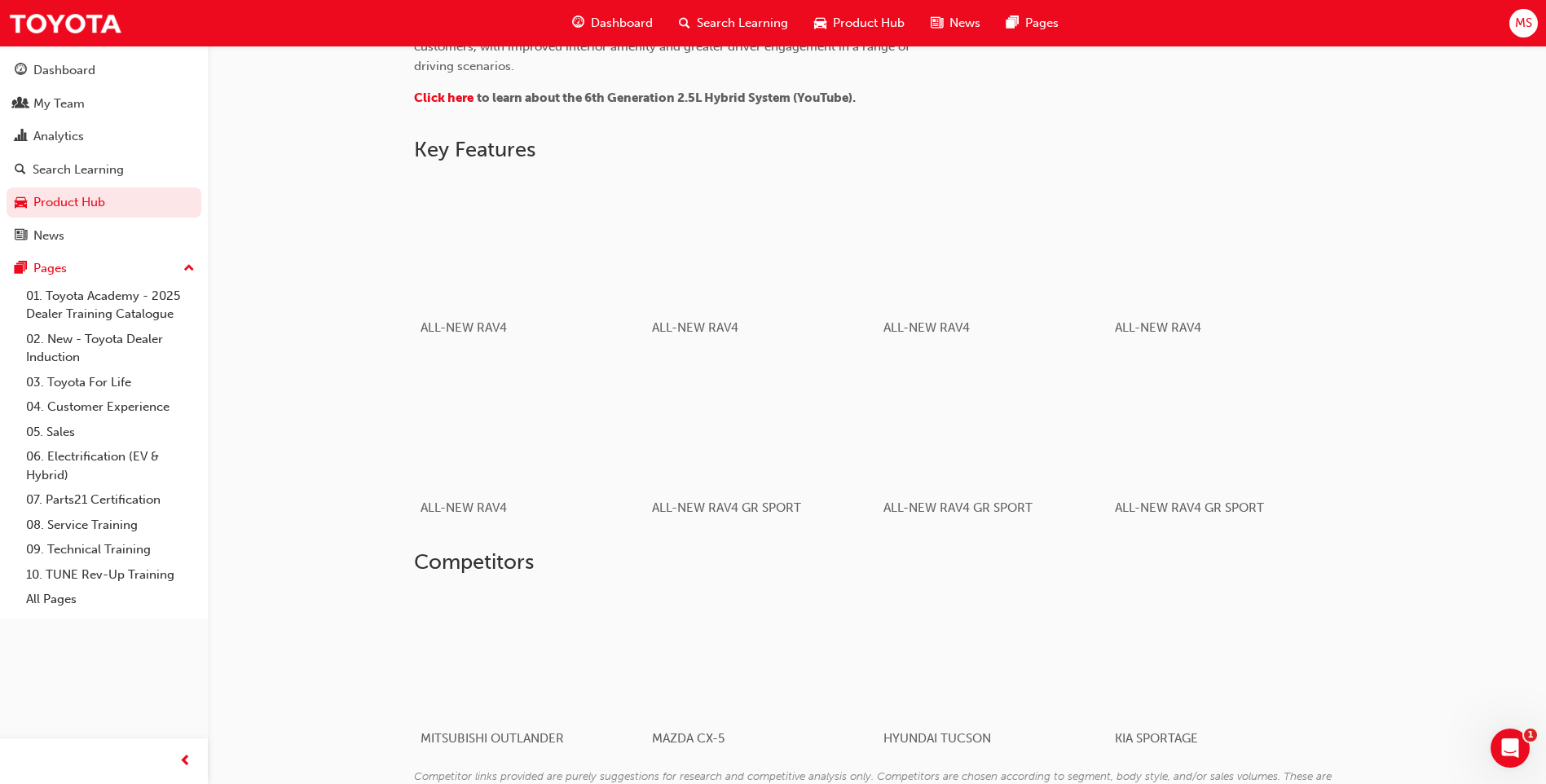
scroll to position [815, 0]
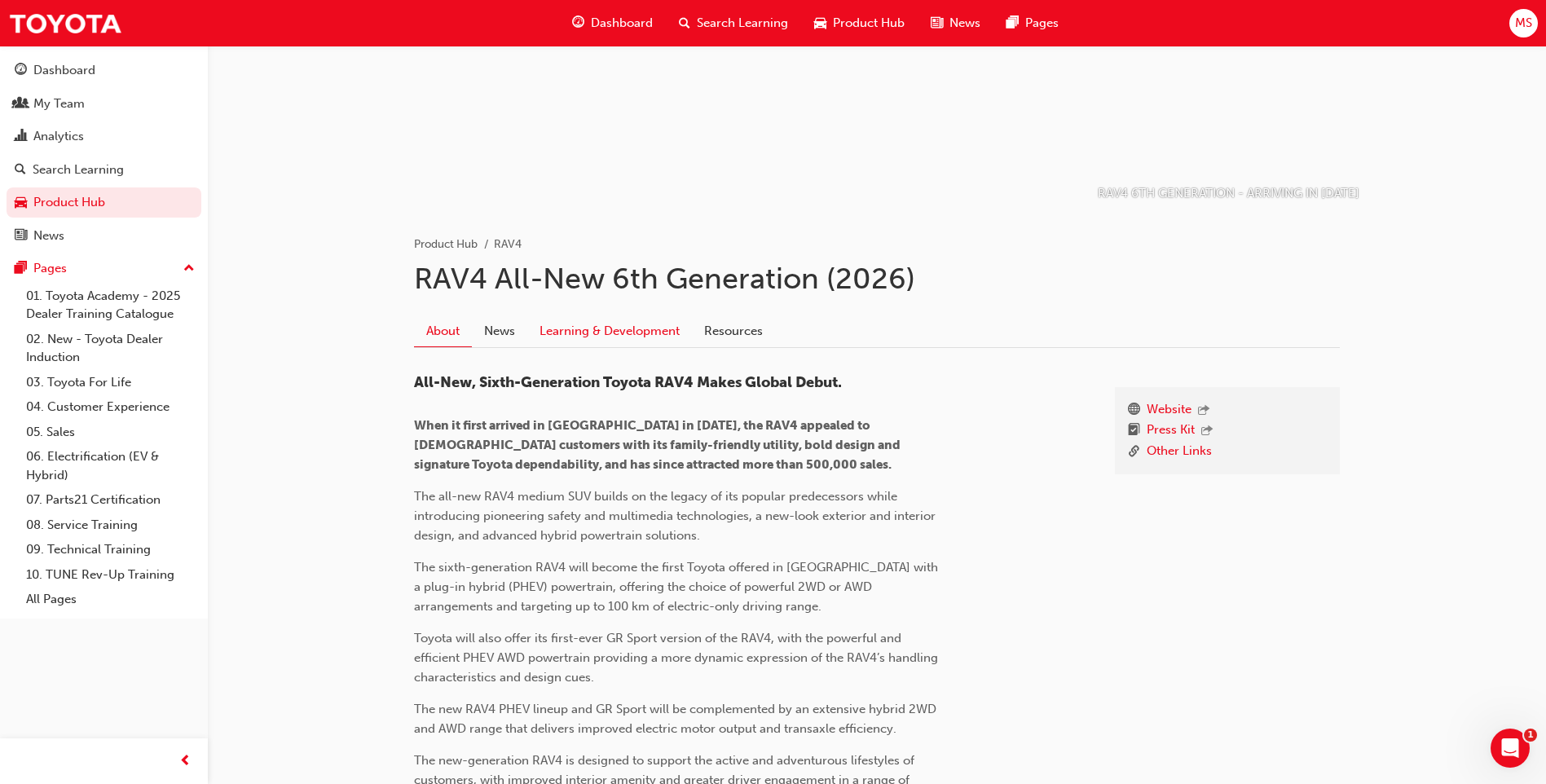
click at [634, 338] on link "Learning & Development" at bounding box center [610, 331] width 165 height 31
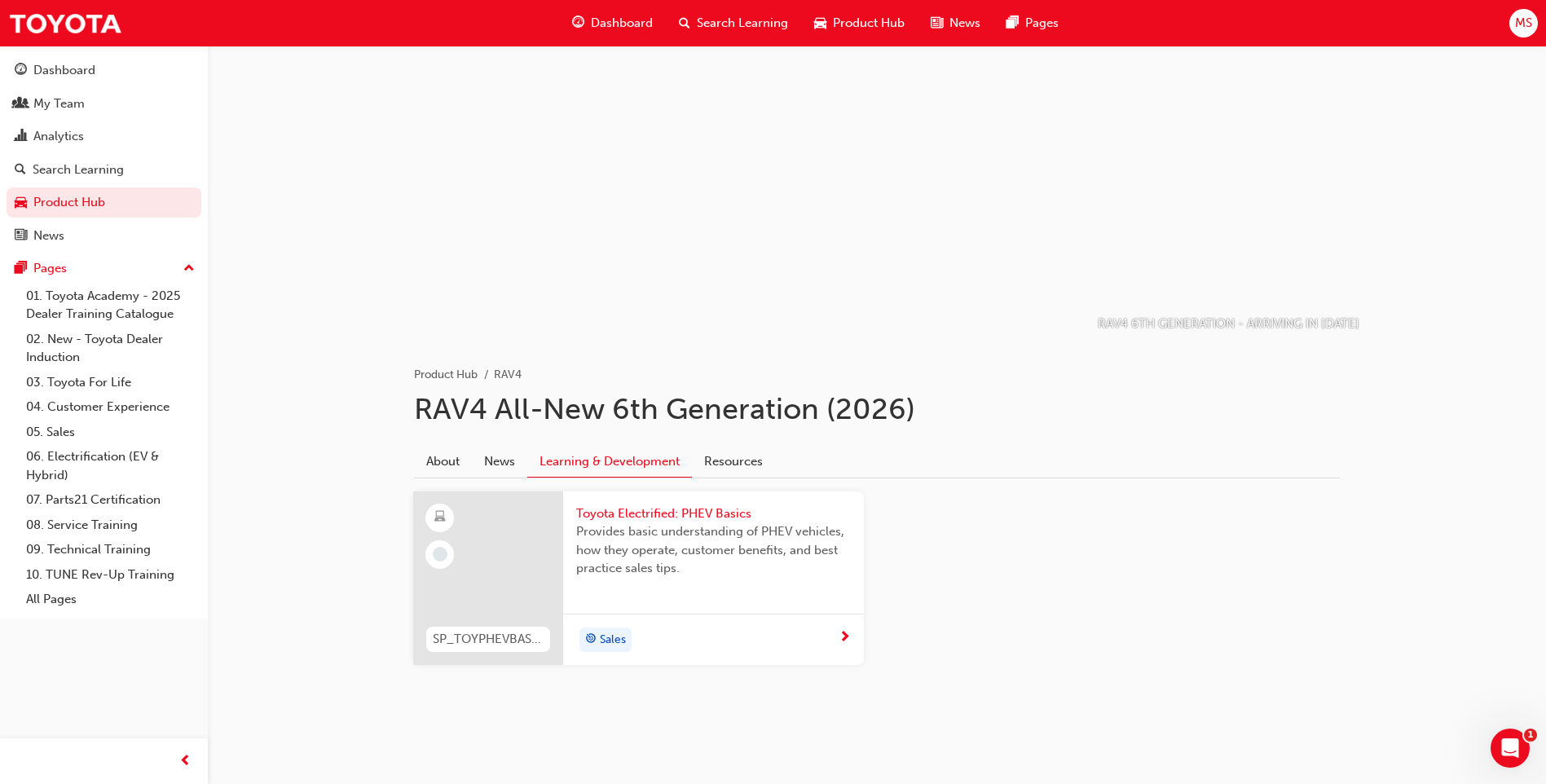
click at [600, 515] on span "Toyota Electrified: PHEV Basics" at bounding box center [713, 514] width 274 height 19
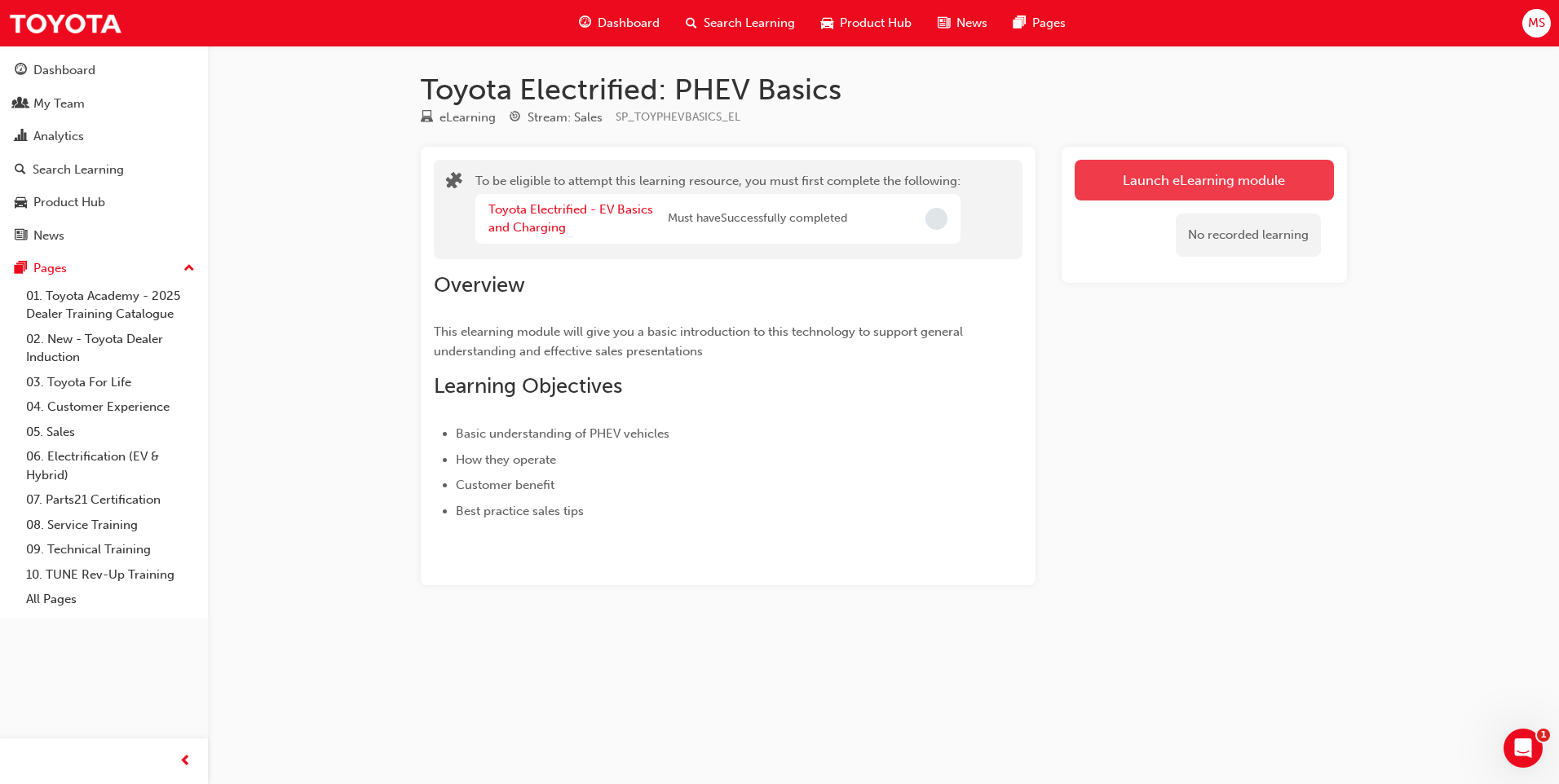
click at [774, 192] on button "Launch eLearning module" at bounding box center [1204, 180] width 260 height 40
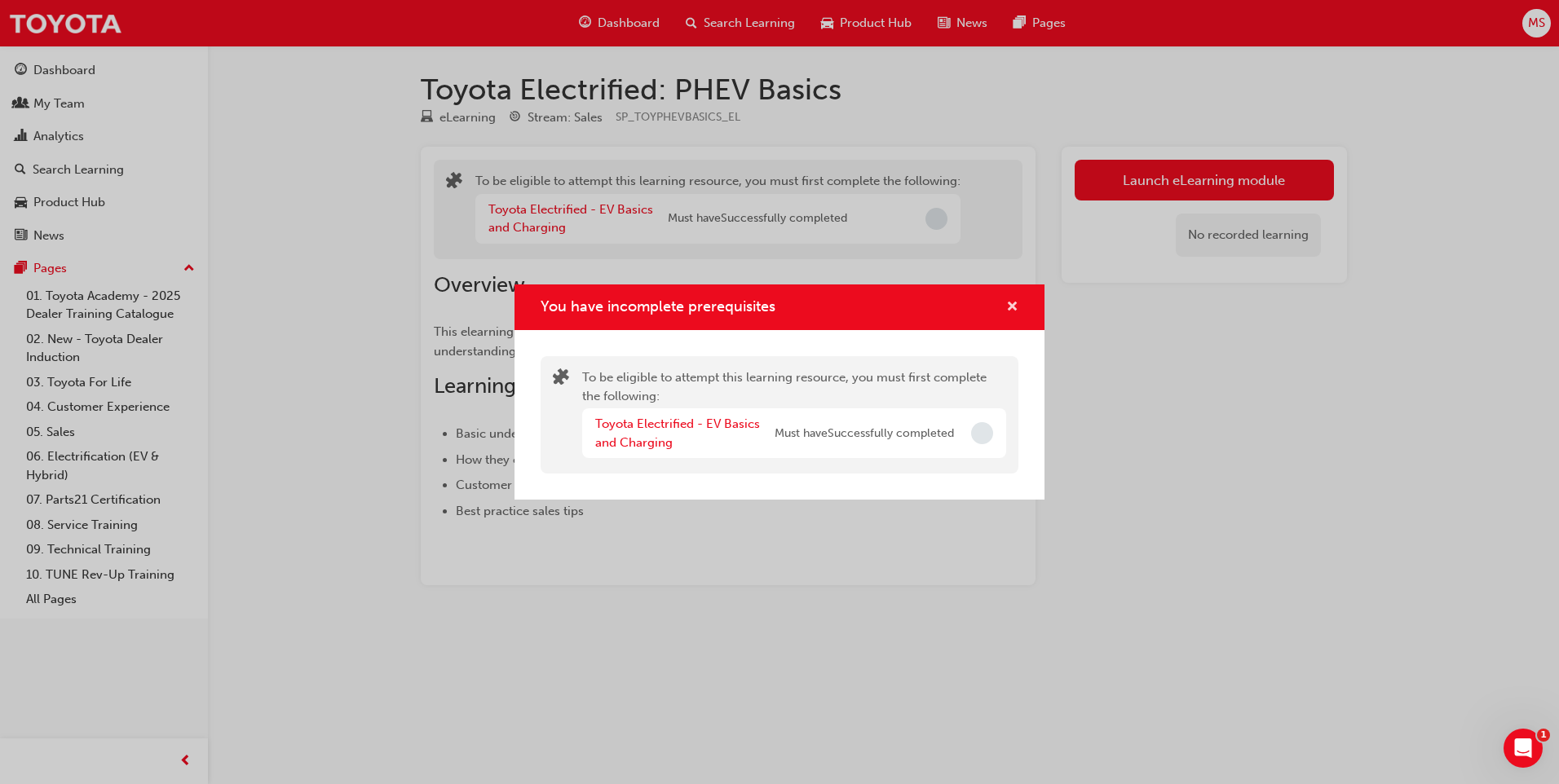
click at [774, 306] on span "cross-icon" at bounding box center [1012, 308] width 12 height 15
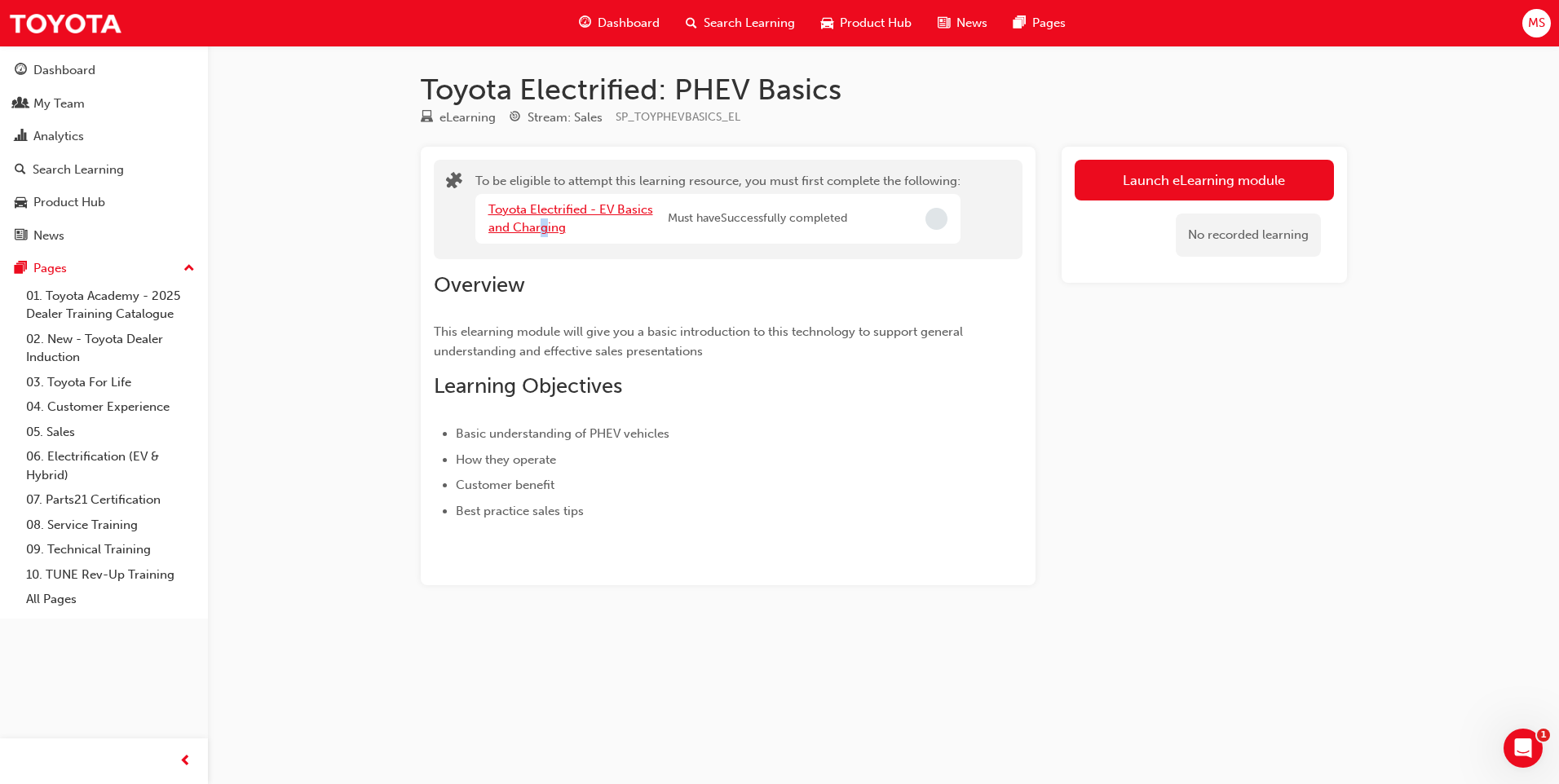
drag, startPoint x: 542, startPoint y: 219, endPoint x: 551, endPoint y: 221, distance: 9.2
click at [551, 221] on div "Toyota Electrified - EV Basics and Charging" at bounding box center [578, 218] width 180 height 37
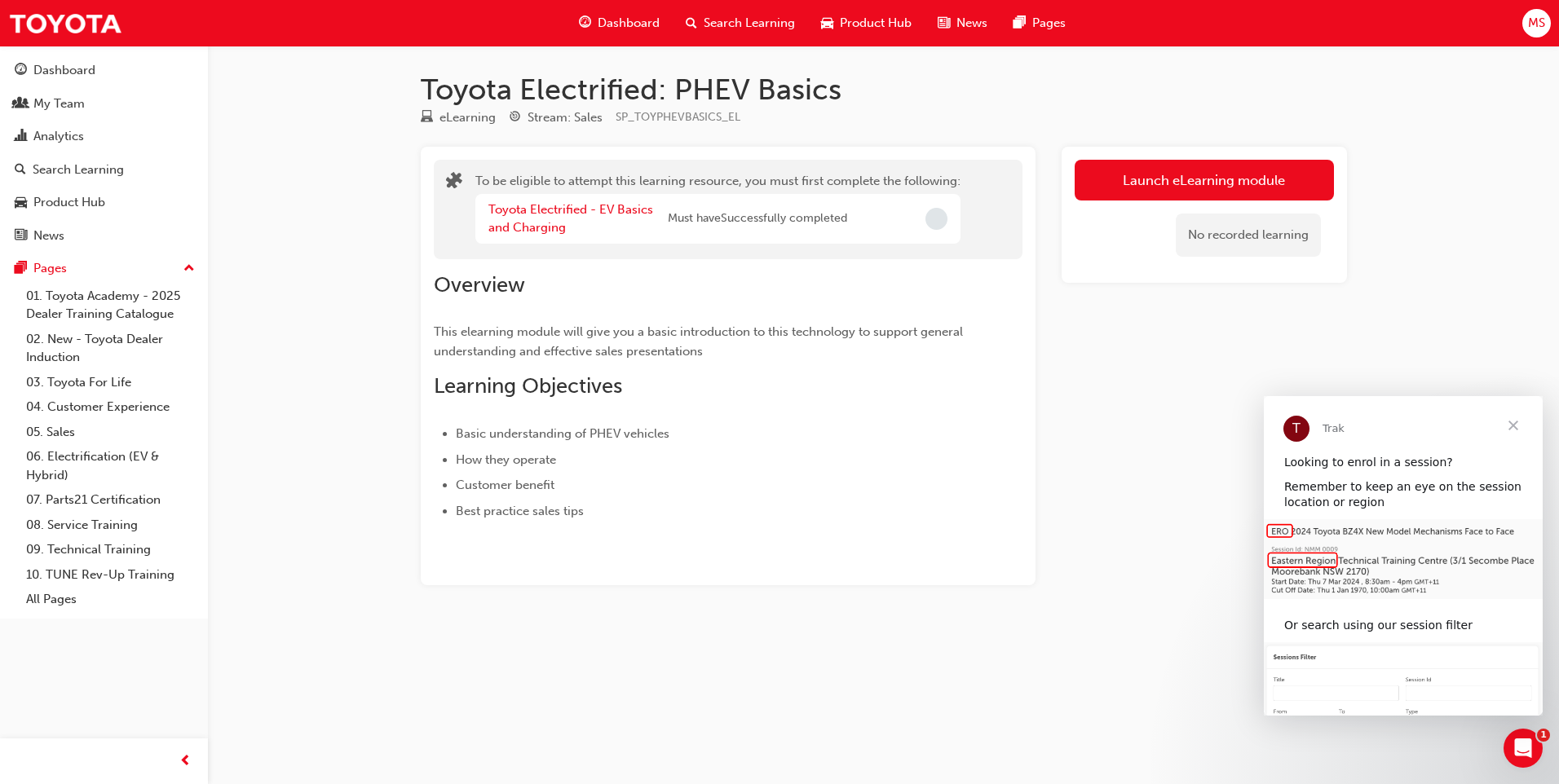
drag, startPoint x: 551, startPoint y: 221, endPoint x: 686, endPoint y: 287, distance: 150.3
click at [662, 279] on h2 "Overview" at bounding box center [698, 286] width 530 height 26
click at [774, 426] on span "Close" at bounding box center [1513, 425] width 59 height 58
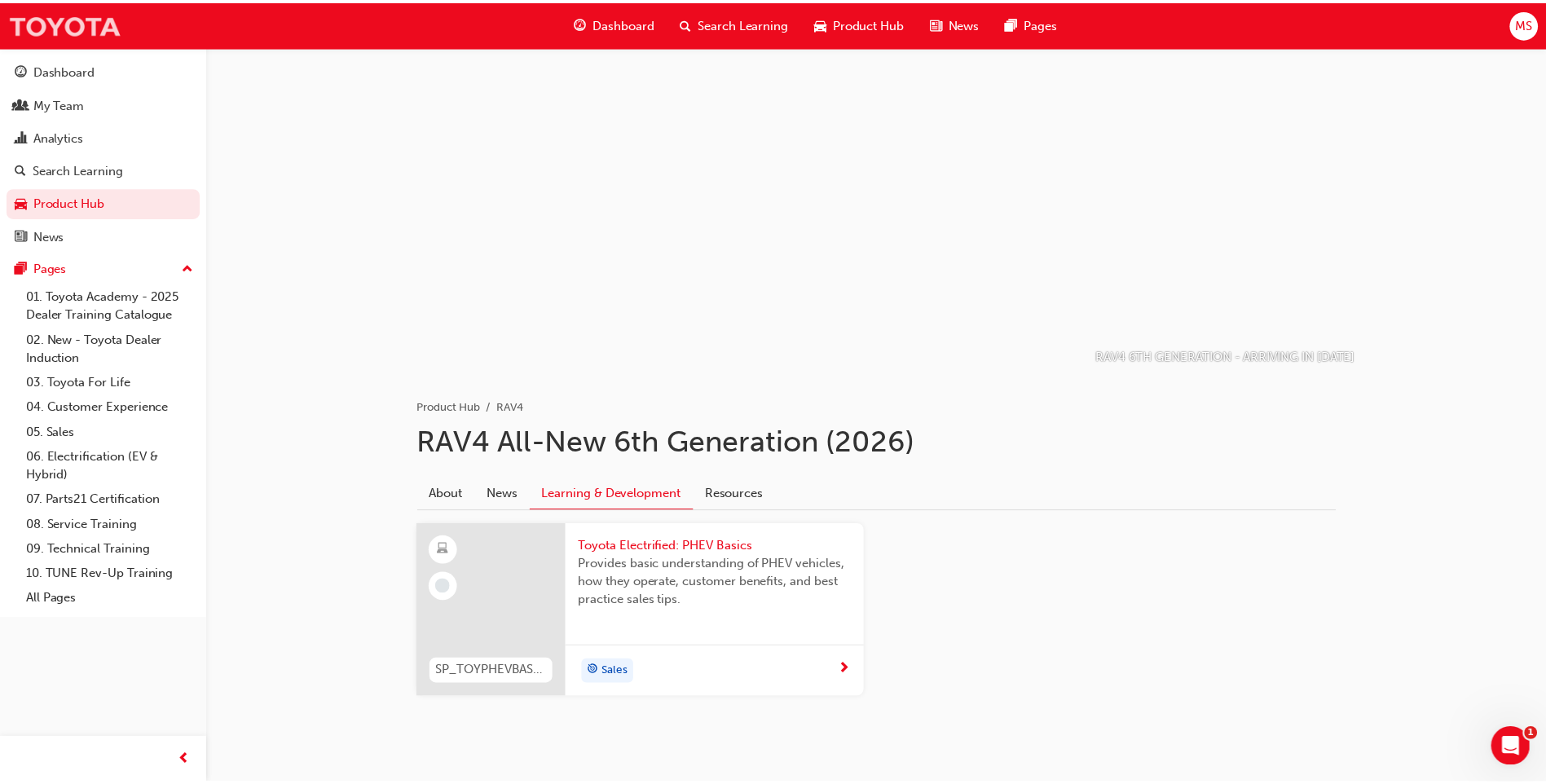
scroll to position [33, 0]
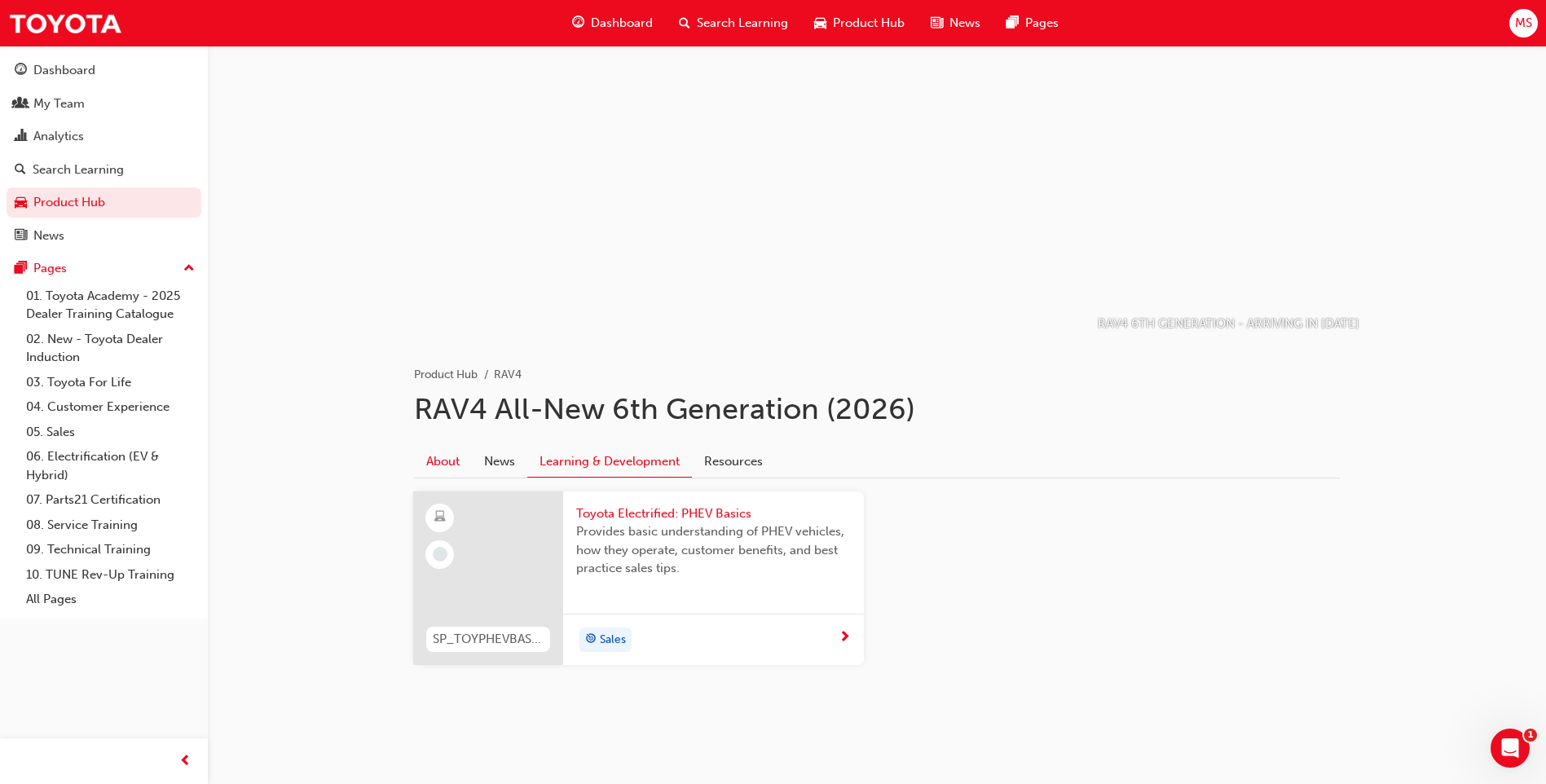
click at [461, 462] on link "About" at bounding box center [443, 461] width 58 height 31
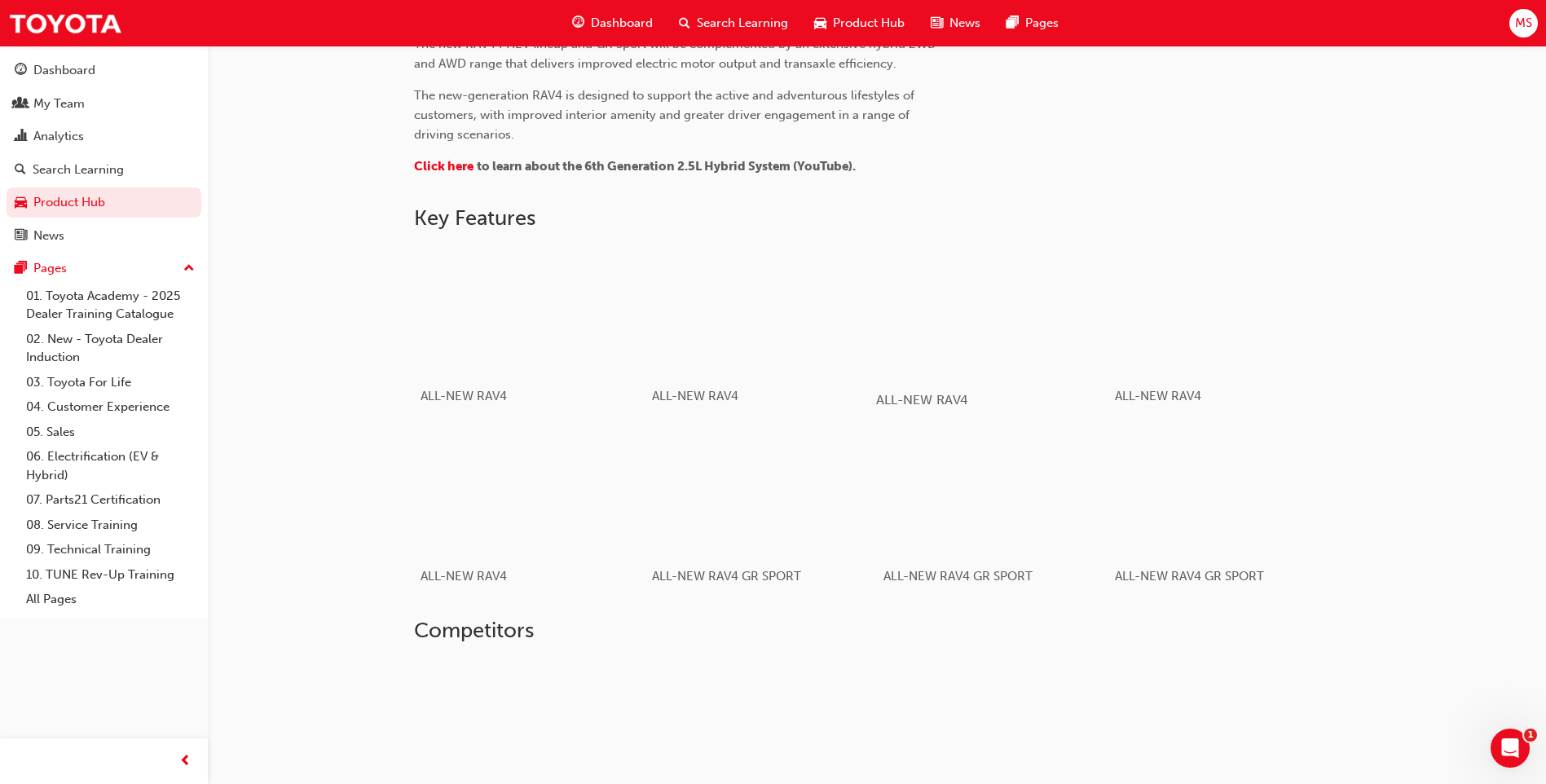
scroll to position [815, 0]
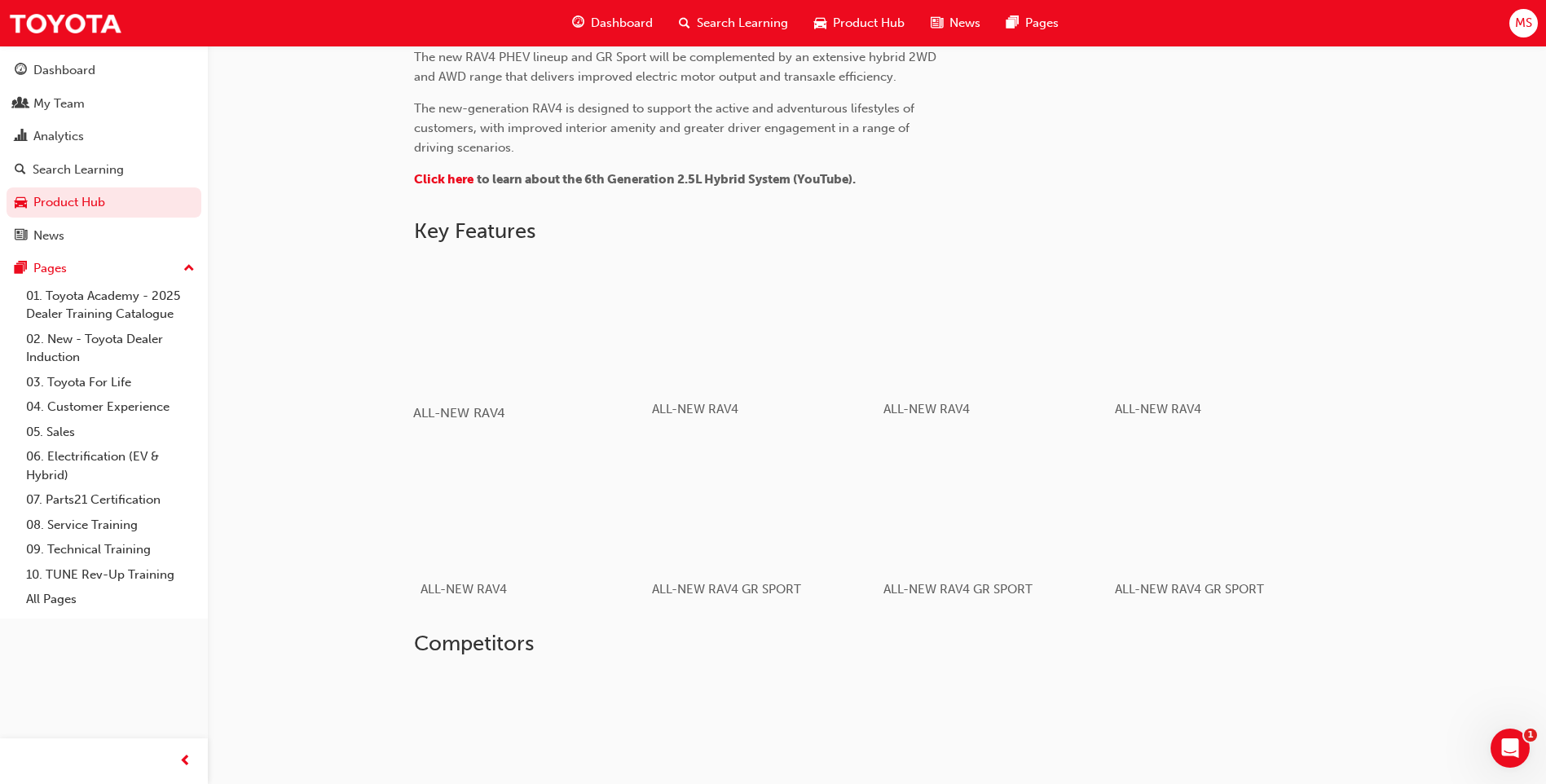
click at [575, 337] on div "button" at bounding box center [530, 324] width 232 height 130
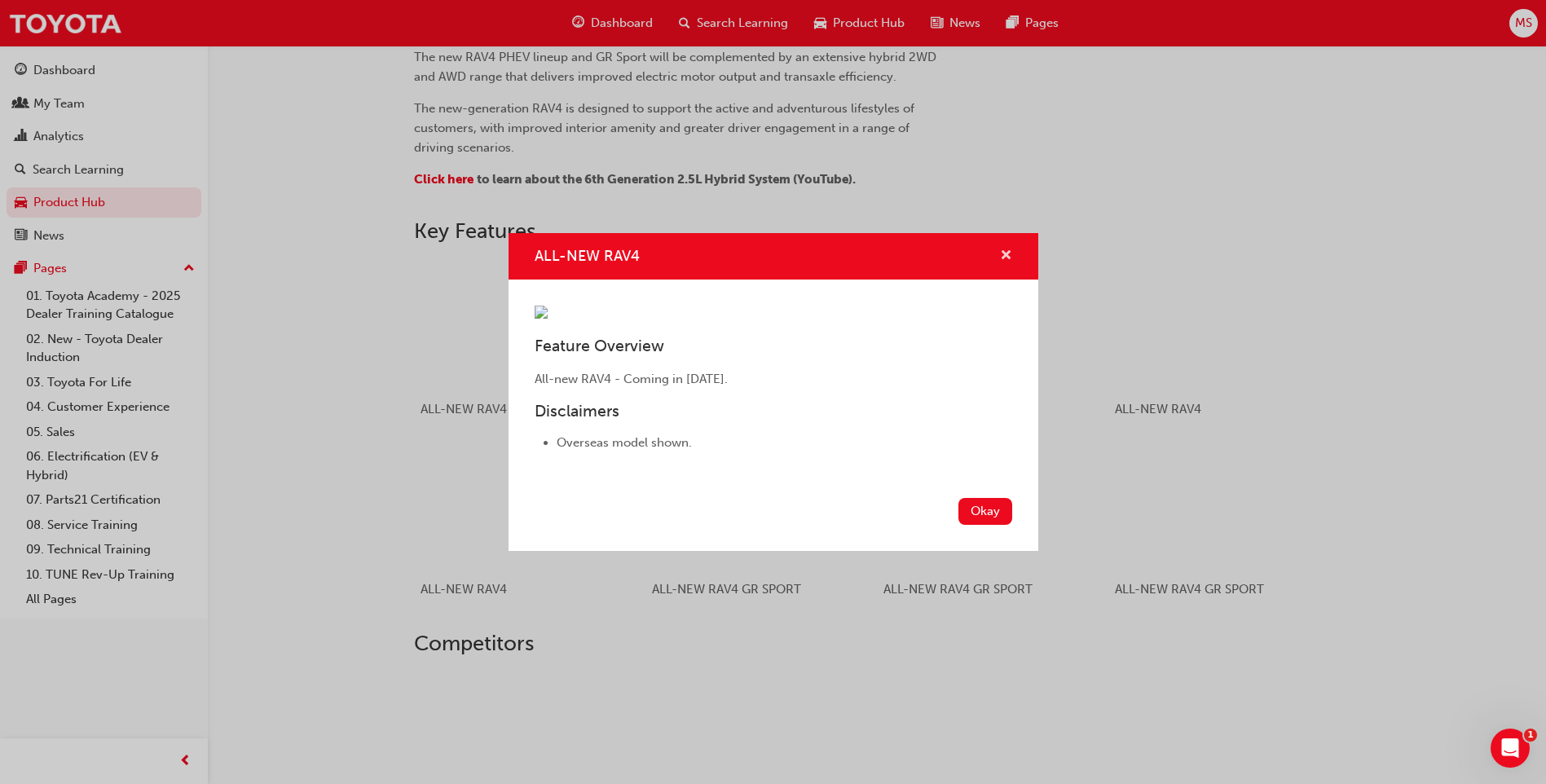
click at [773, 250] on span "cross-icon" at bounding box center [1006, 257] width 12 height 15
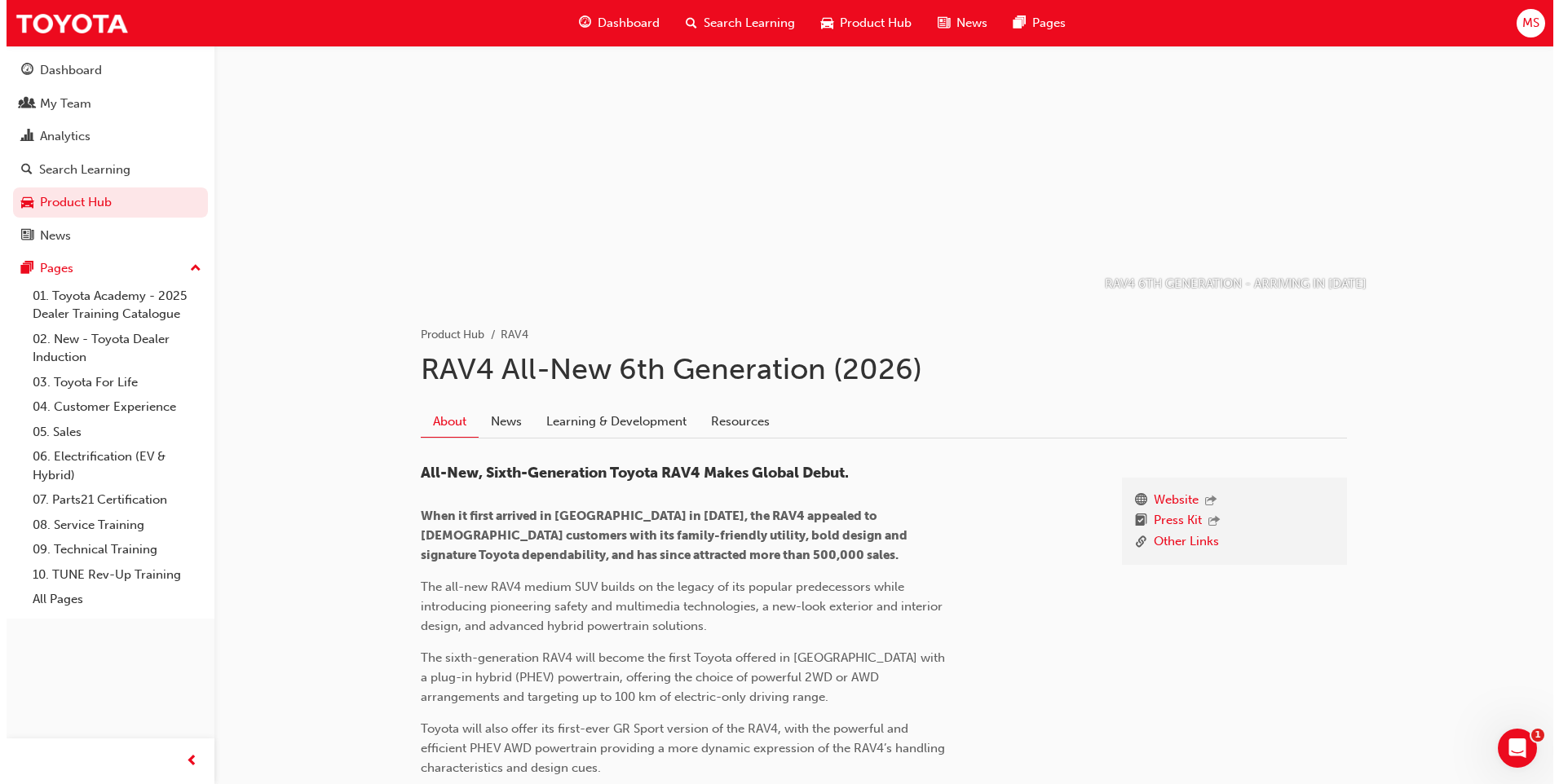
scroll to position [0, 0]
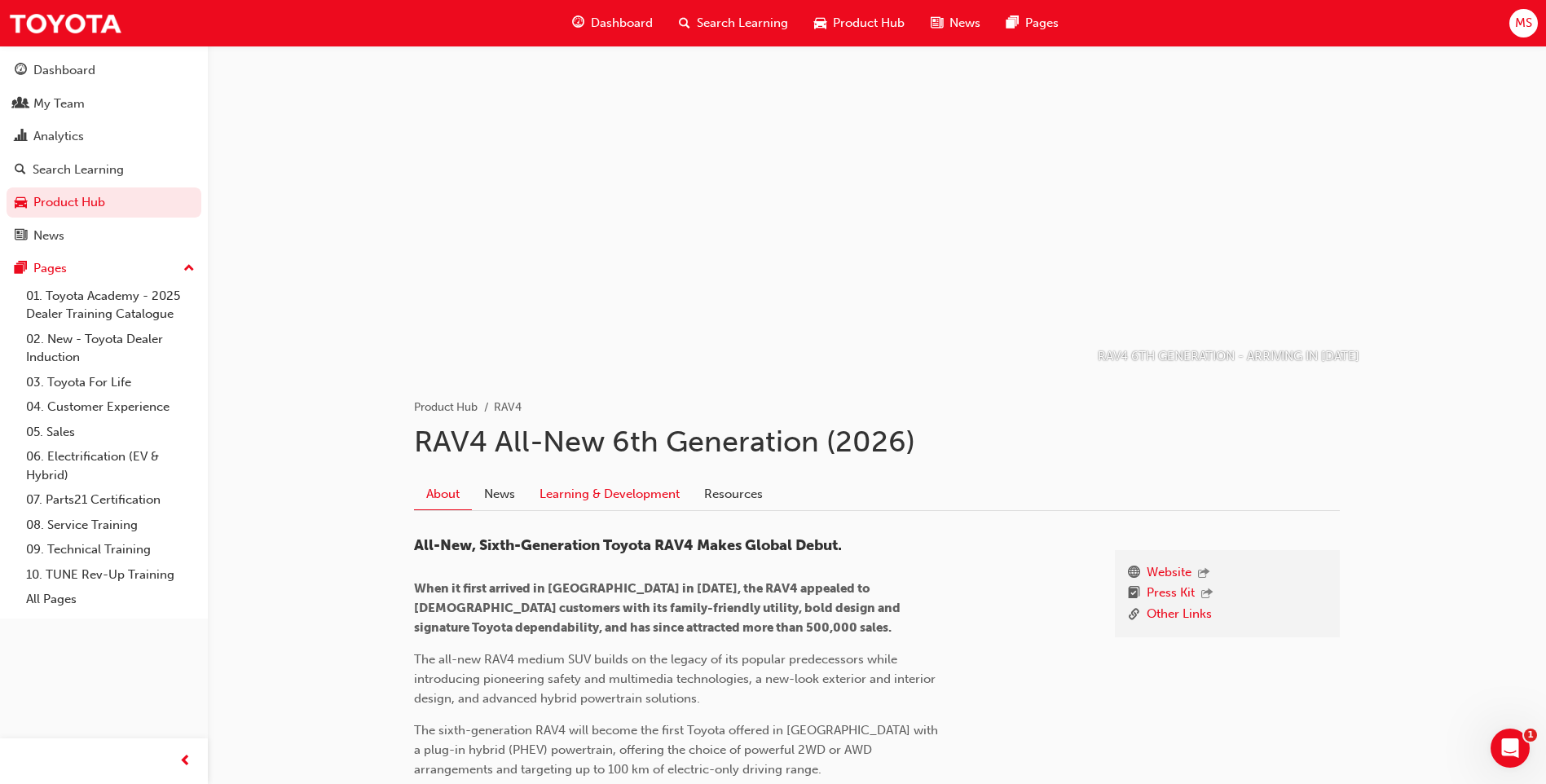
click at [607, 501] on link "Learning & Development" at bounding box center [610, 494] width 165 height 31
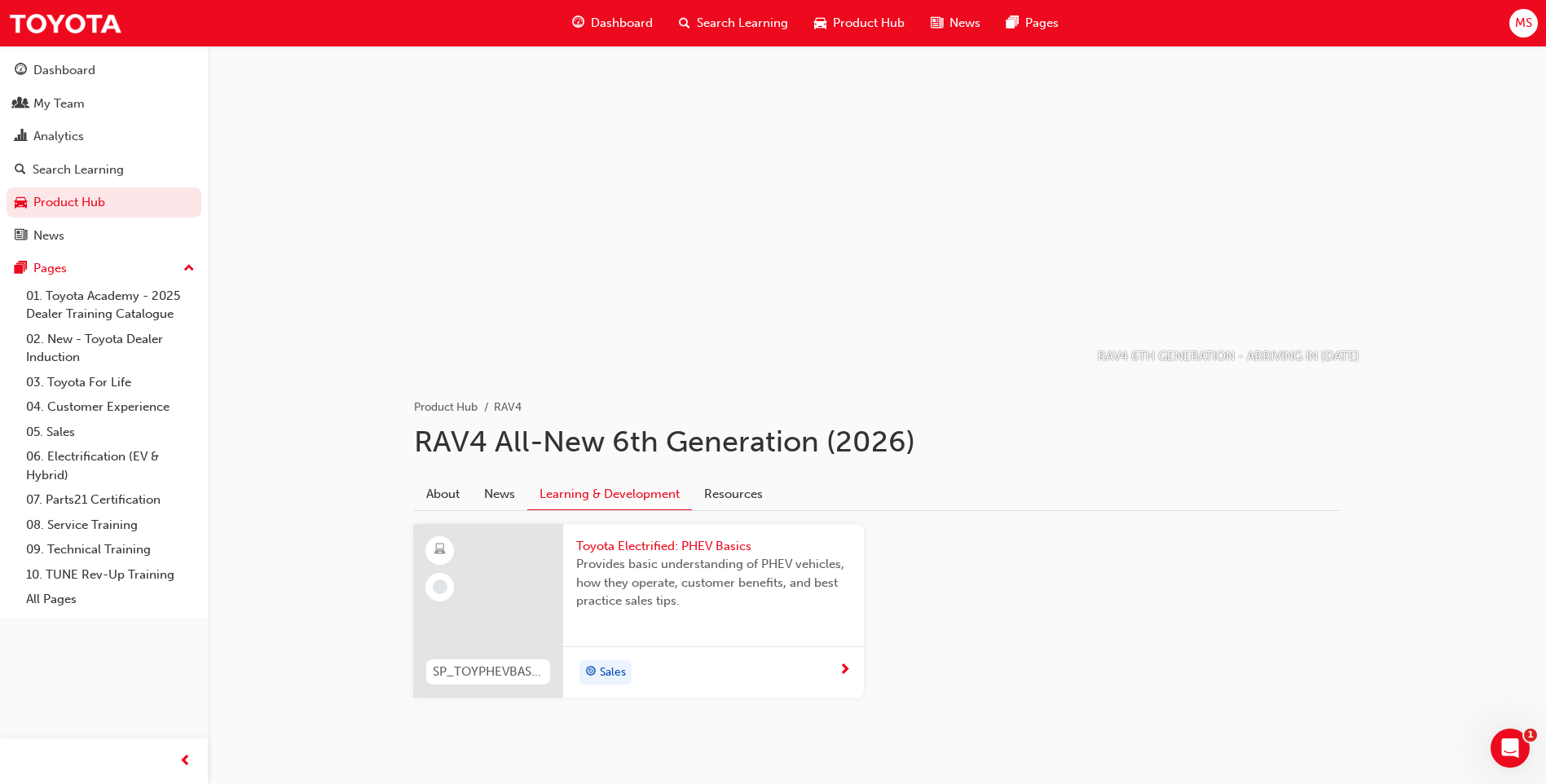
click at [643, 550] on span "Toyota Electrified: PHEV Basics" at bounding box center [713, 546] width 274 height 19
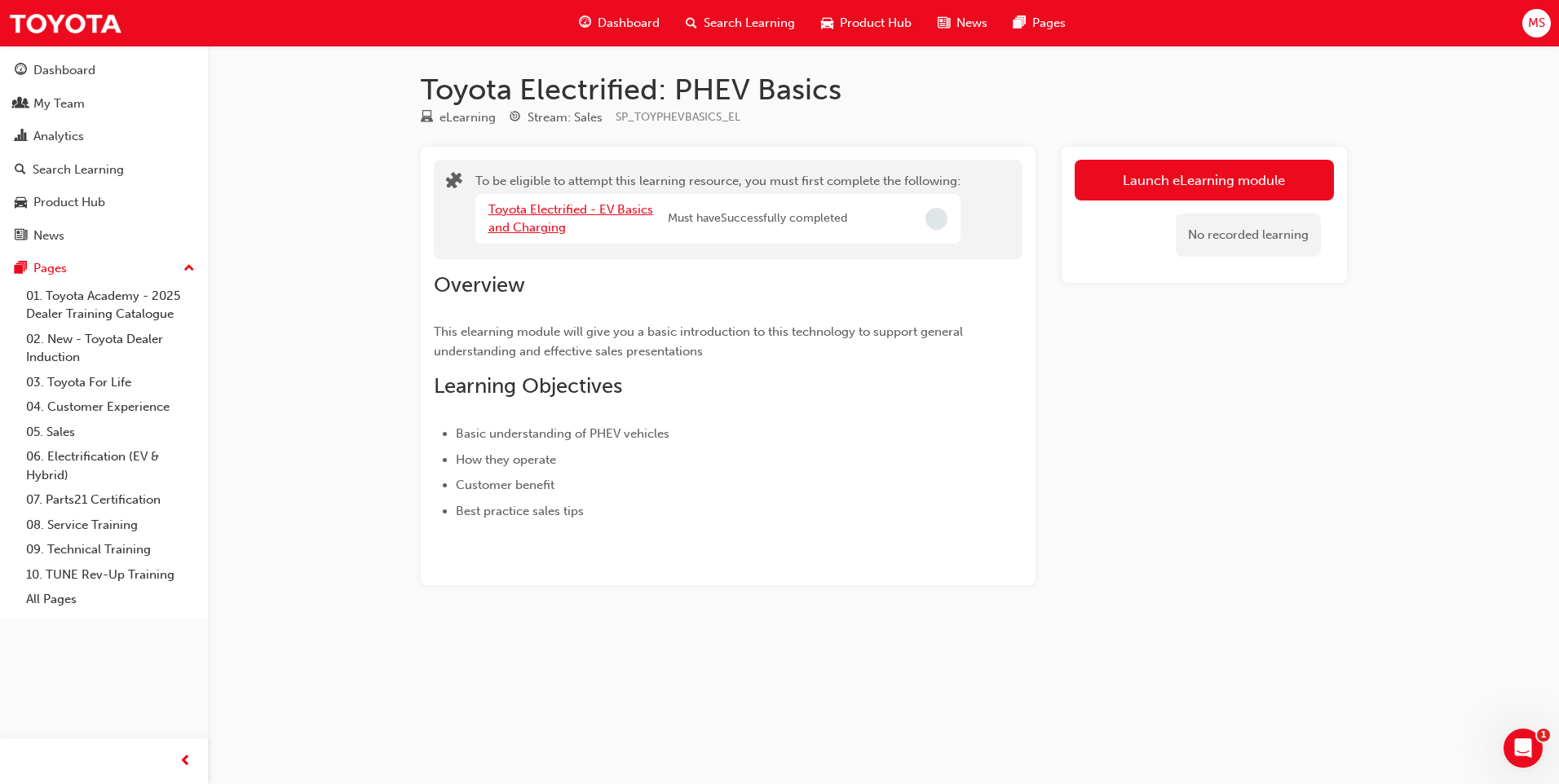
click at [529, 227] on link "Toyota Electrified - EV Basics and Charging" at bounding box center [571, 218] width 165 height 34
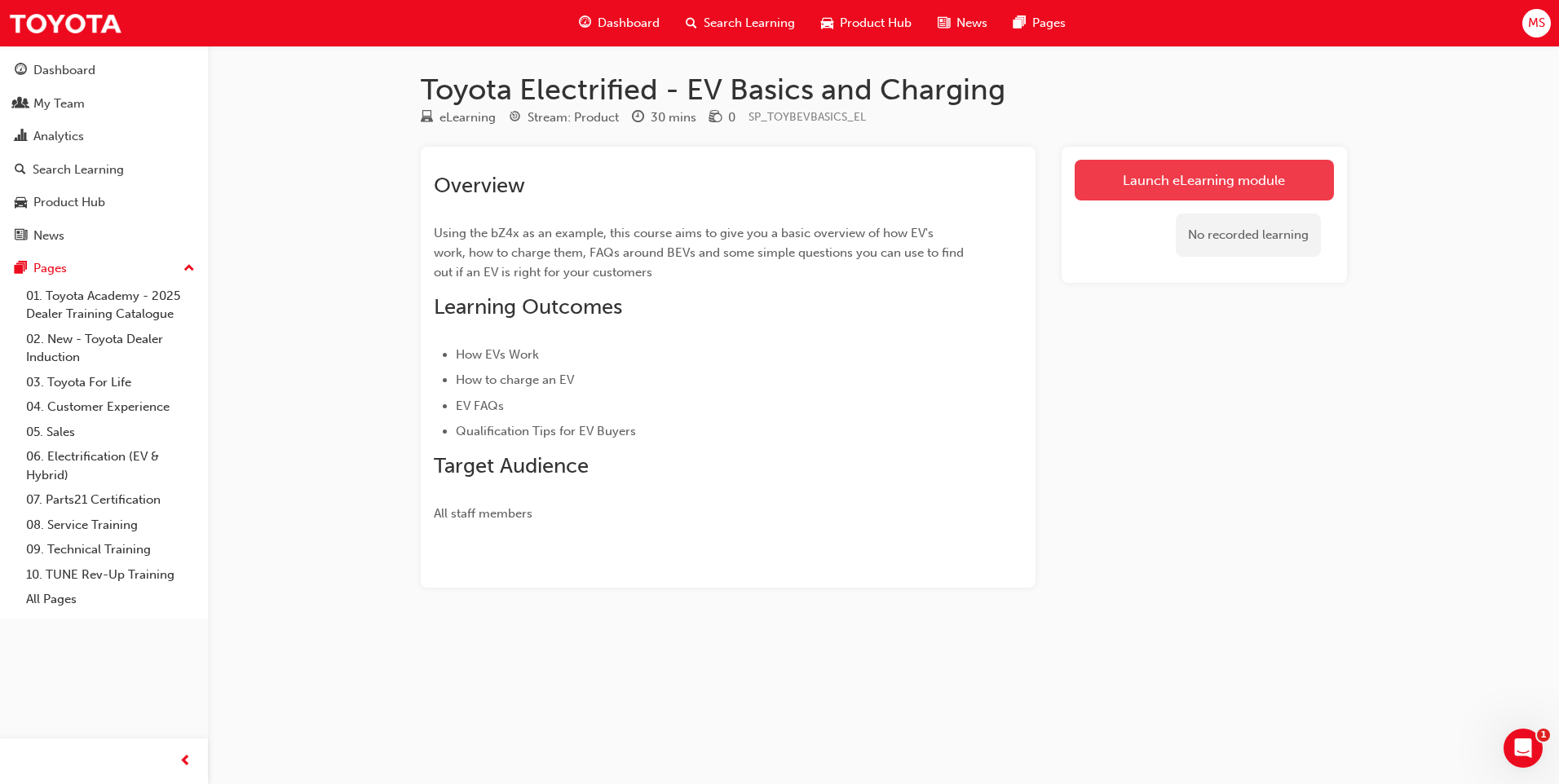
click at [774, 175] on link "Launch eLearning module" at bounding box center [1204, 180] width 260 height 40
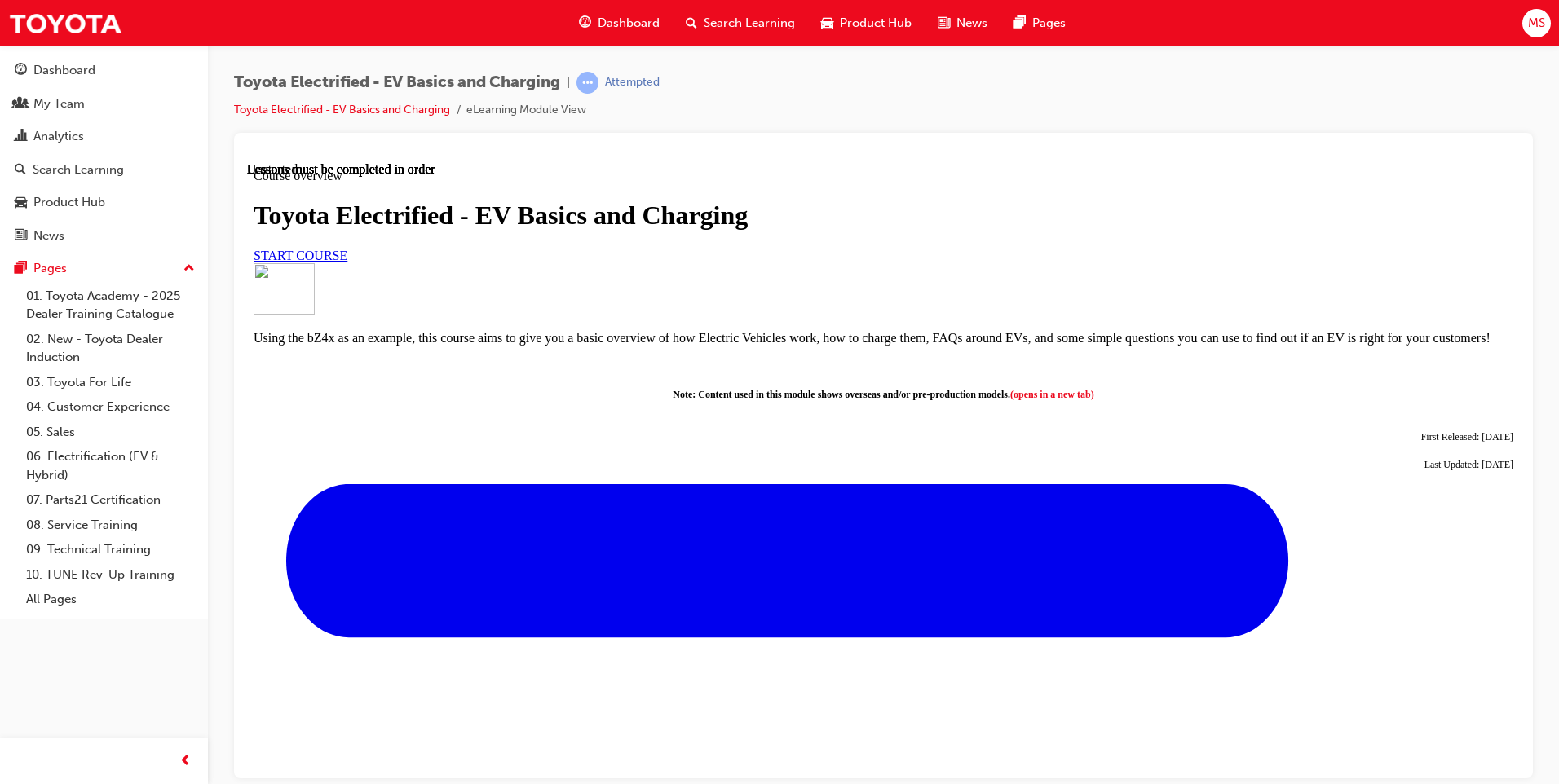
click at [348, 262] on span "START COURSE" at bounding box center [301, 254] width 94 height 14
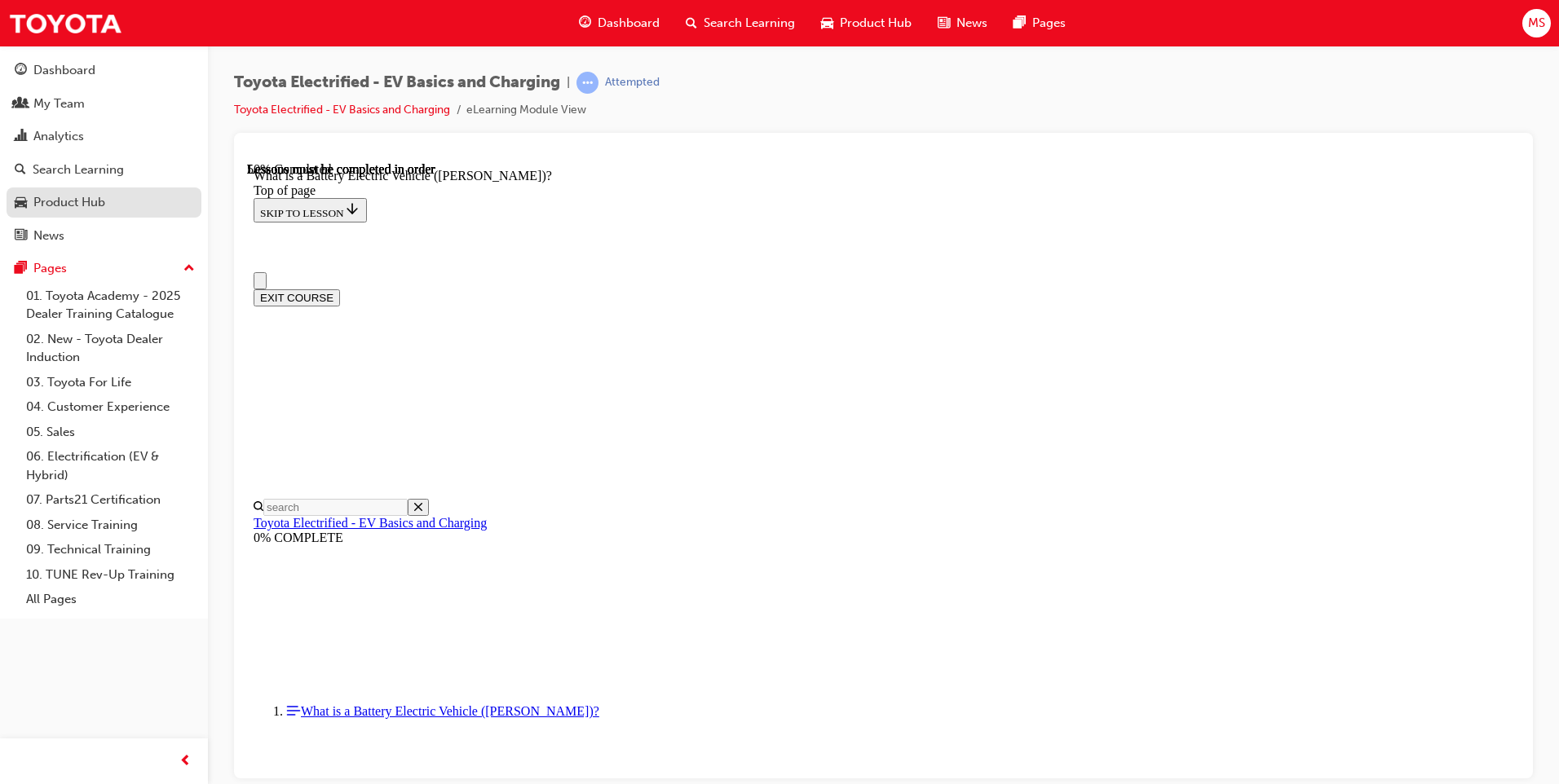
click at [118, 194] on div "Product Hub" at bounding box center [104, 203] width 179 height 21
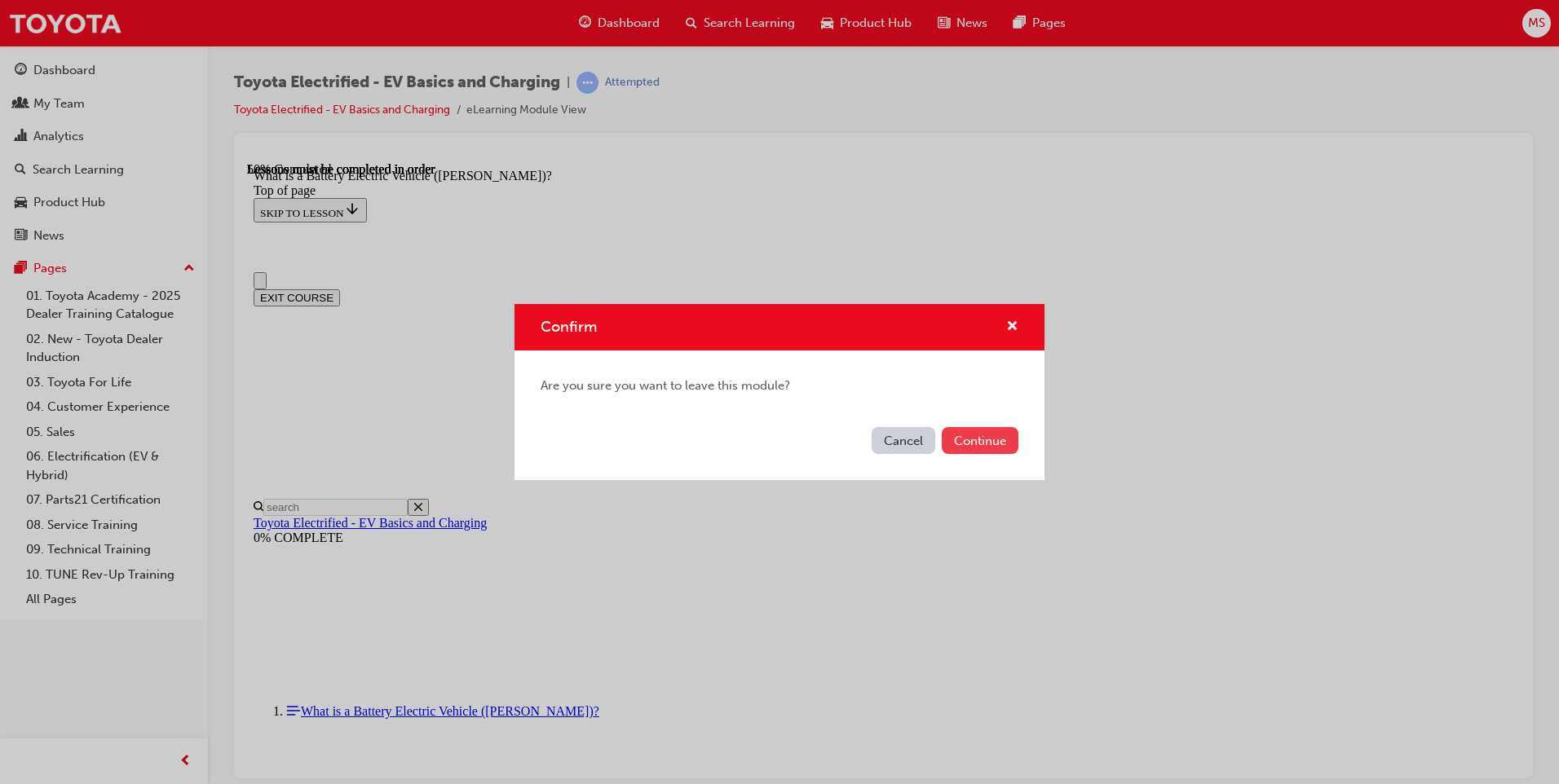
click at [774, 440] on button "Continue" at bounding box center [980, 441] width 77 height 27
